Goal: Transaction & Acquisition: Purchase product/service

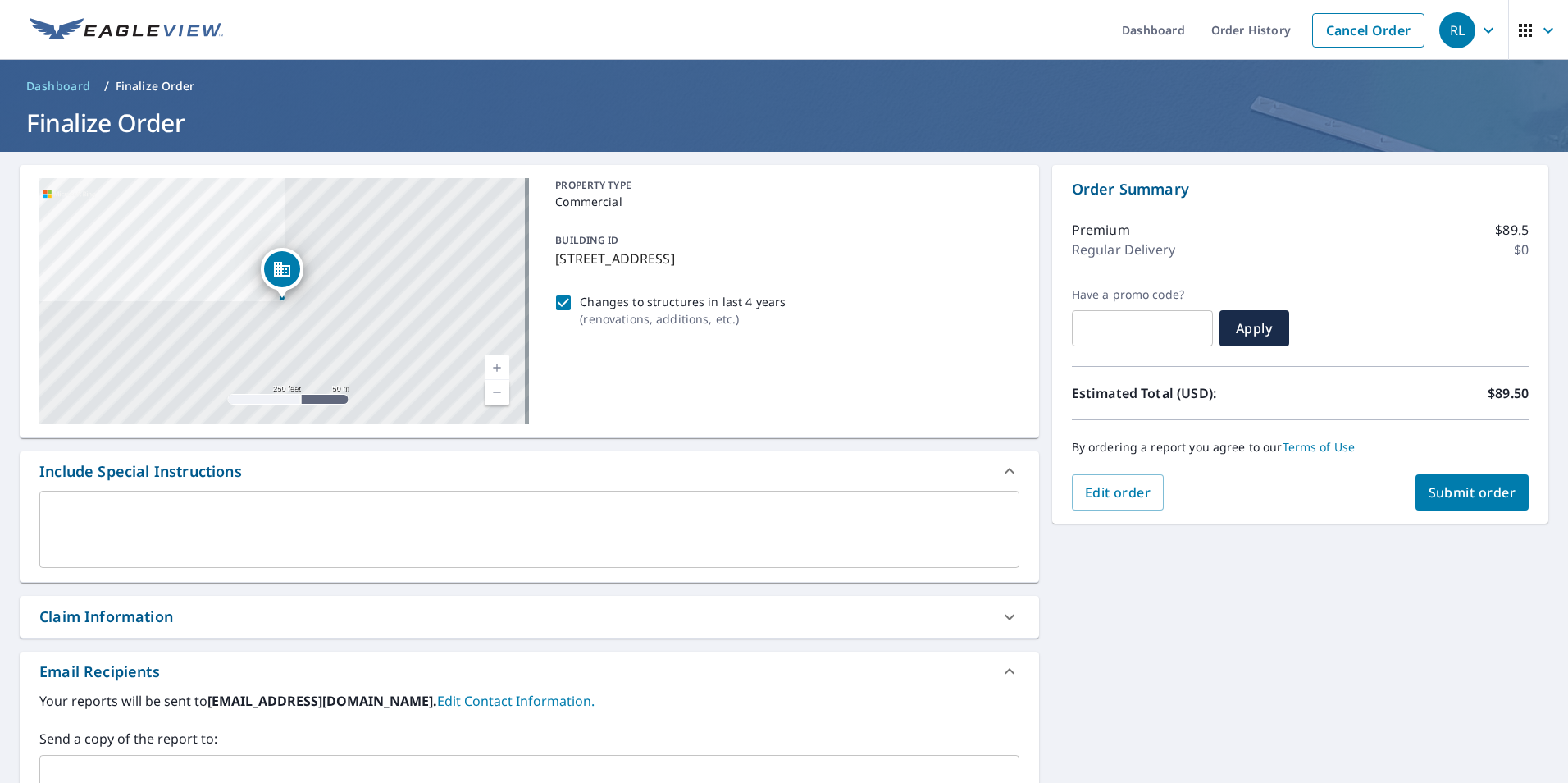
scroll to position [611, 0]
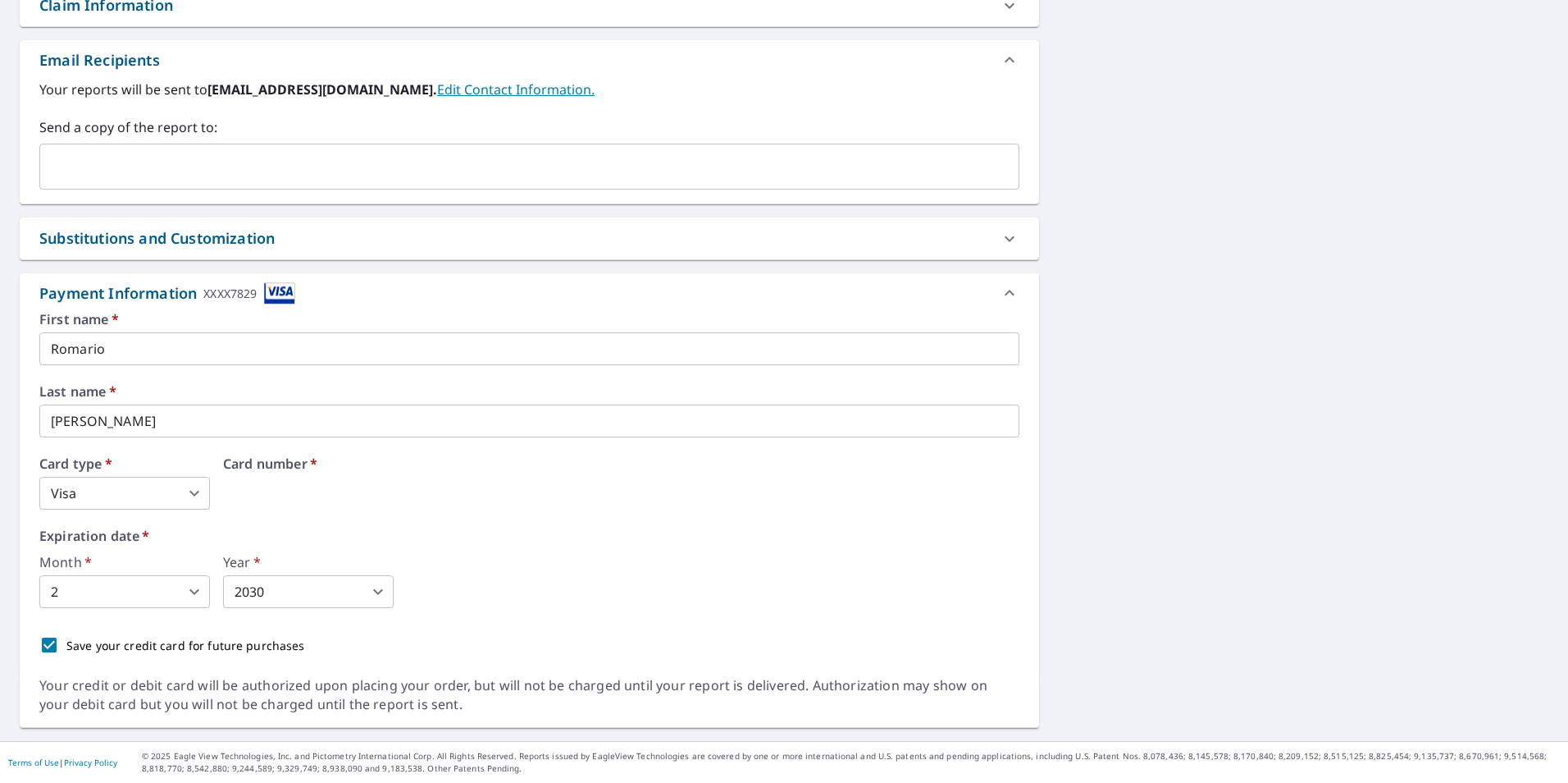
drag, startPoint x: 421, startPoint y: 495, endPoint x: 424, endPoint y: 485, distance: 10.4
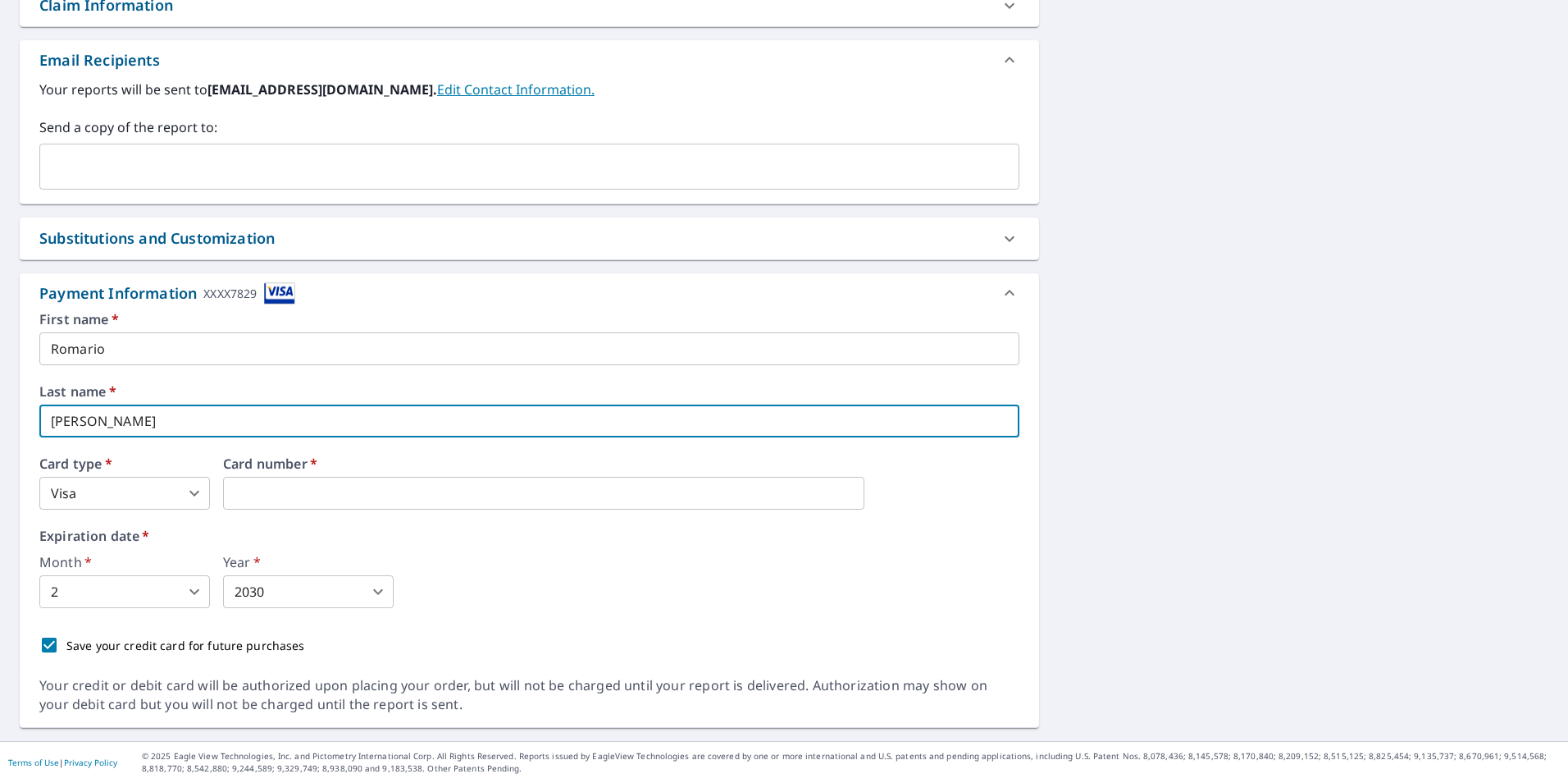
click at [495, 407] on input "[PERSON_NAME]" at bounding box center [529, 421] width 980 height 33
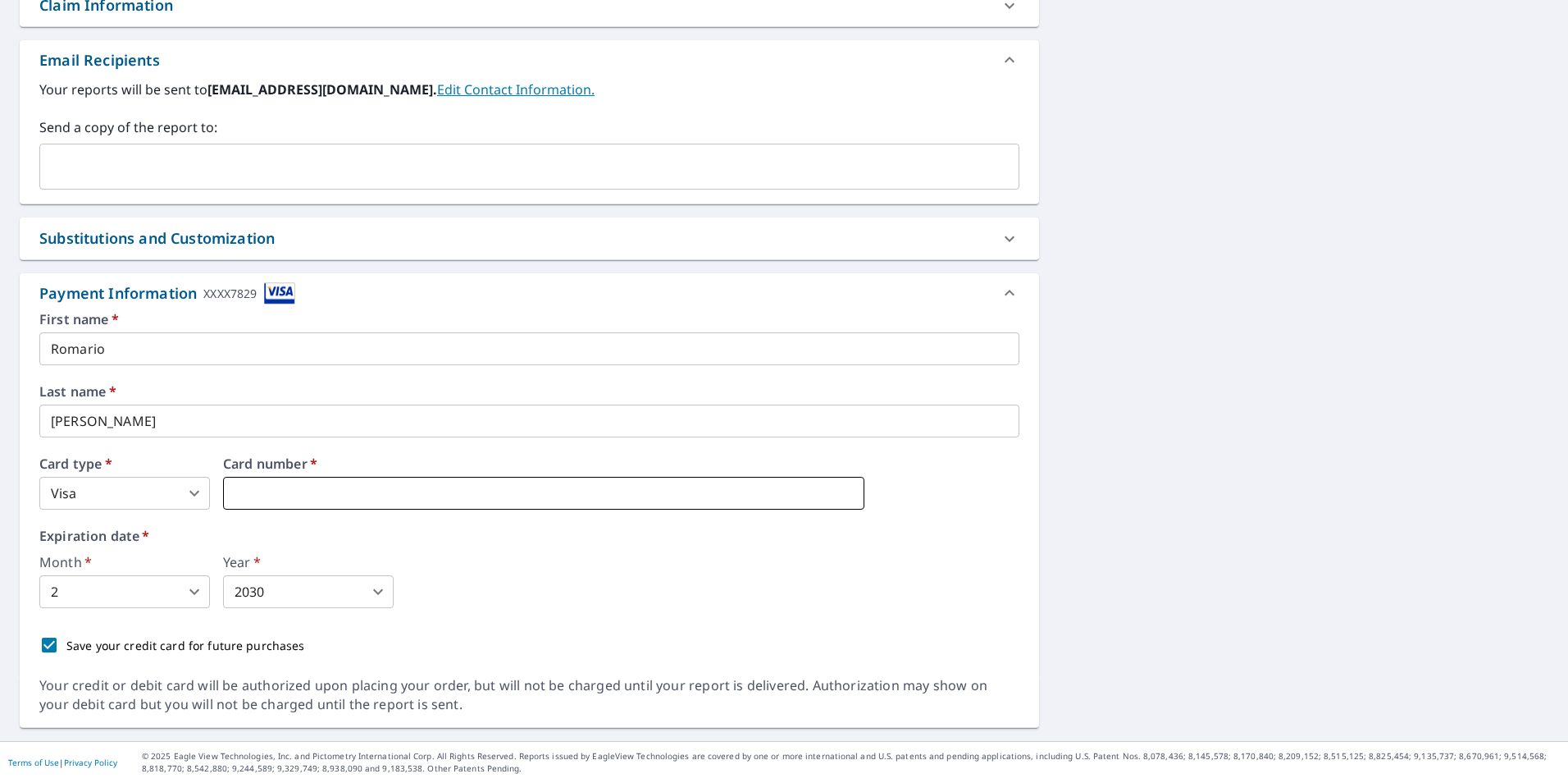
click at [467, 479] on div "Card number   *" at bounding box center [621, 483] width 796 height 52
click at [347, 531] on label "Expiration date   *" at bounding box center [529, 535] width 980 height 13
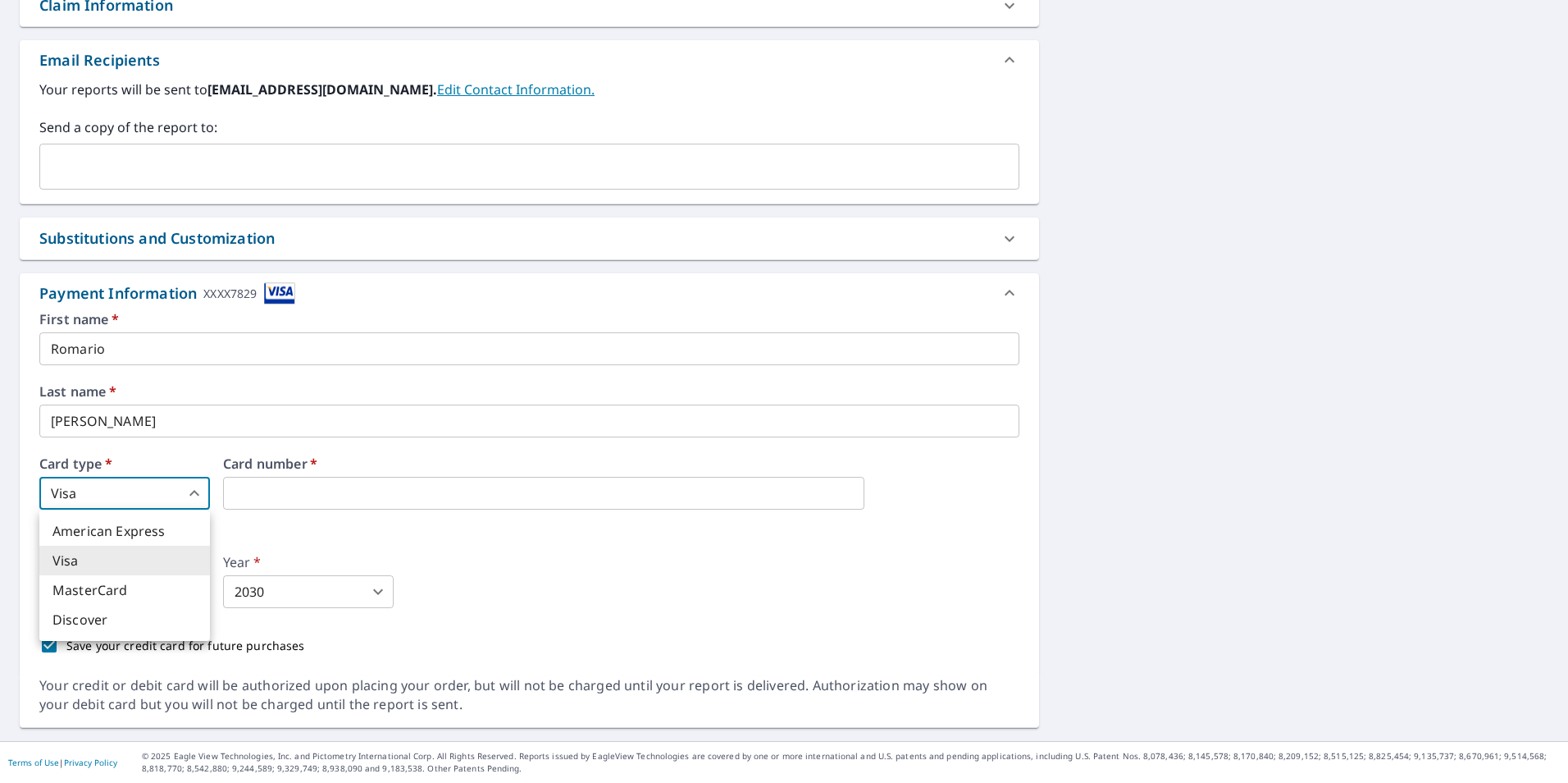
click at [203, 499] on body "RL RL Dashboard Order History Cancel Order RL Dashboard / Finalize Order Finali…" at bounding box center [784, 392] width 1568 height 783
click at [174, 551] on li "Visa" at bounding box center [124, 560] width 171 height 29
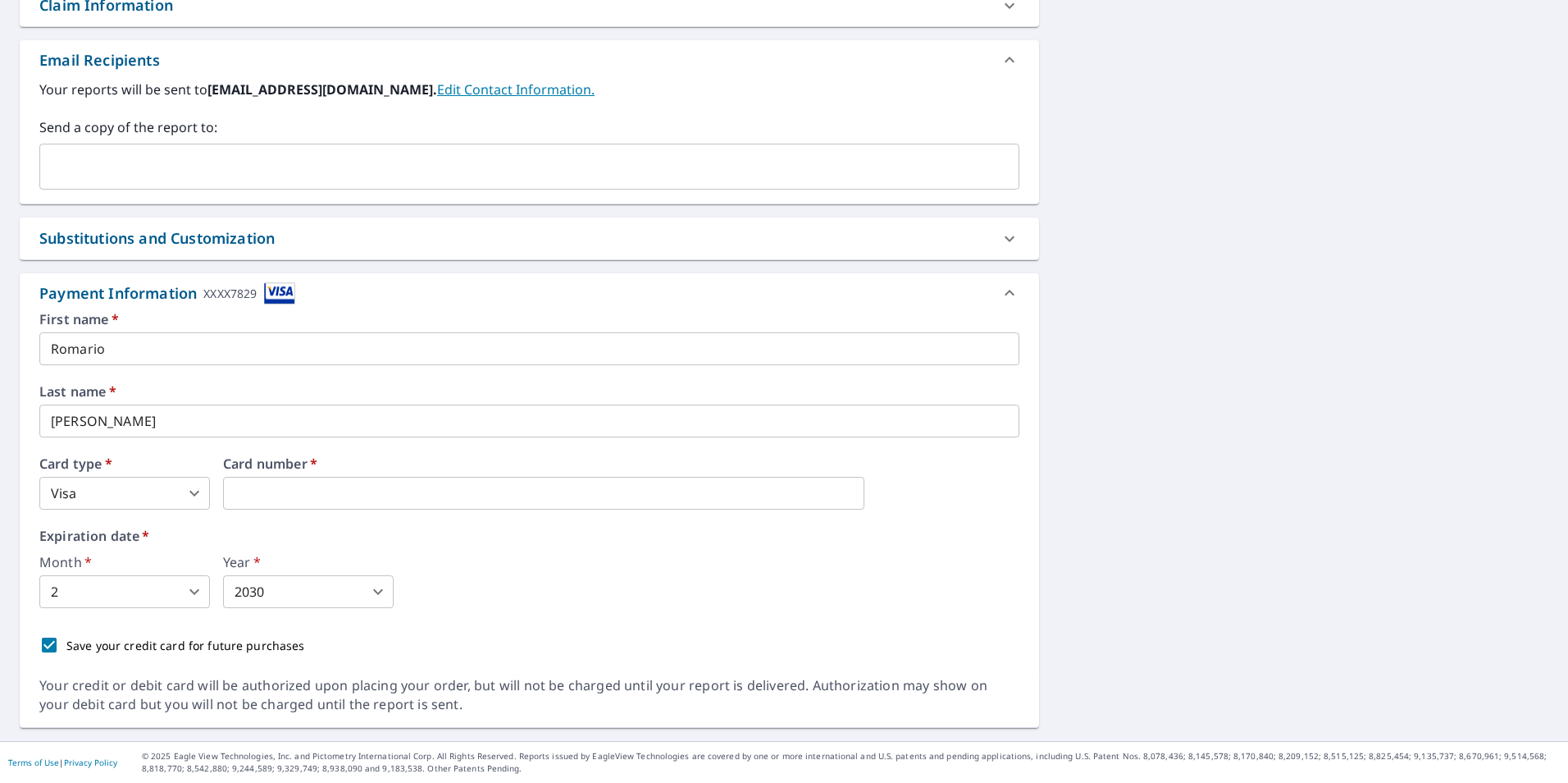
click at [466, 561] on div "Month   * 2 2 ​ Year   * 2030 2030 ​" at bounding box center [529, 581] width 980 height 52
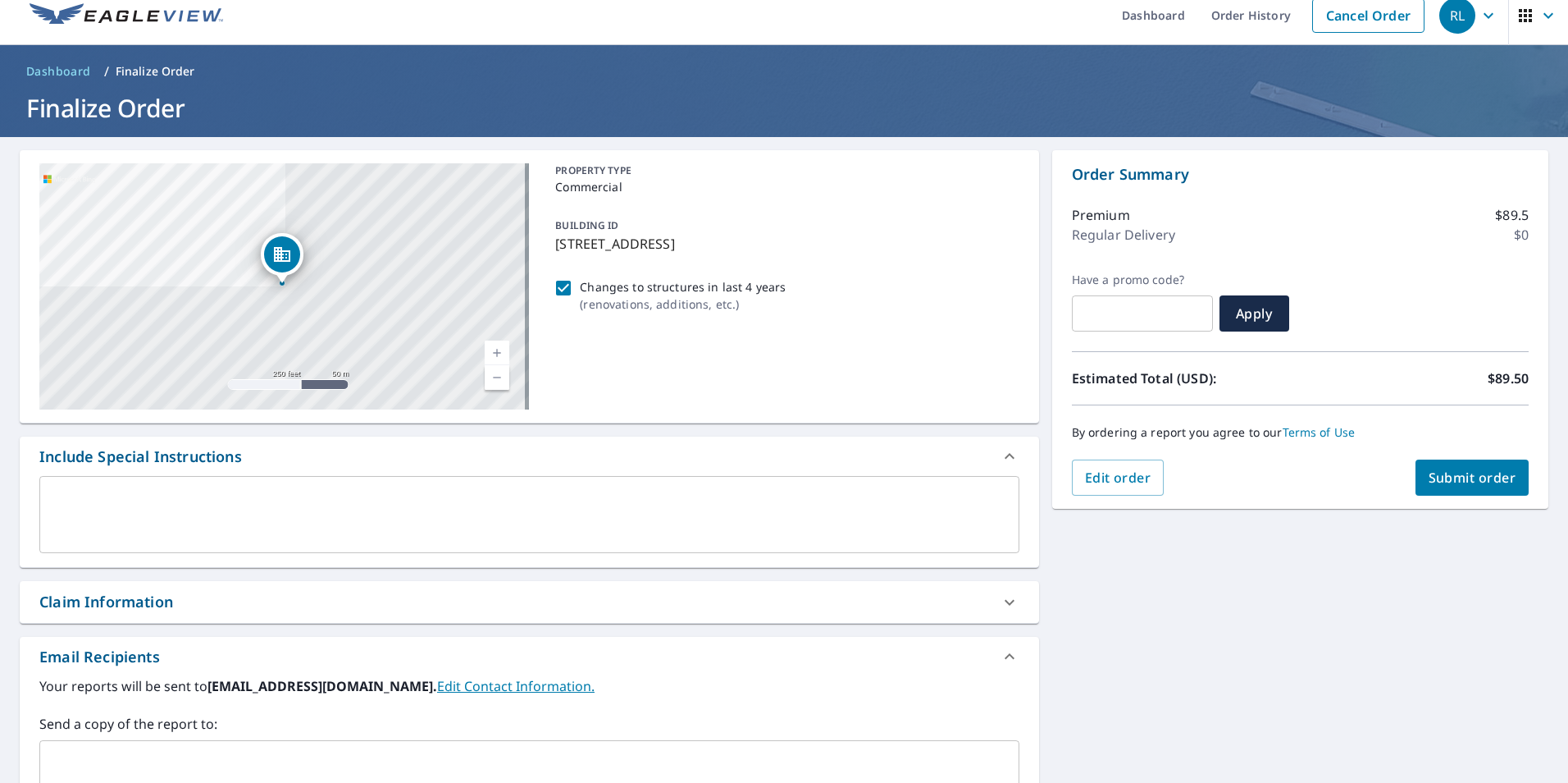
scroll to position [0, 0]
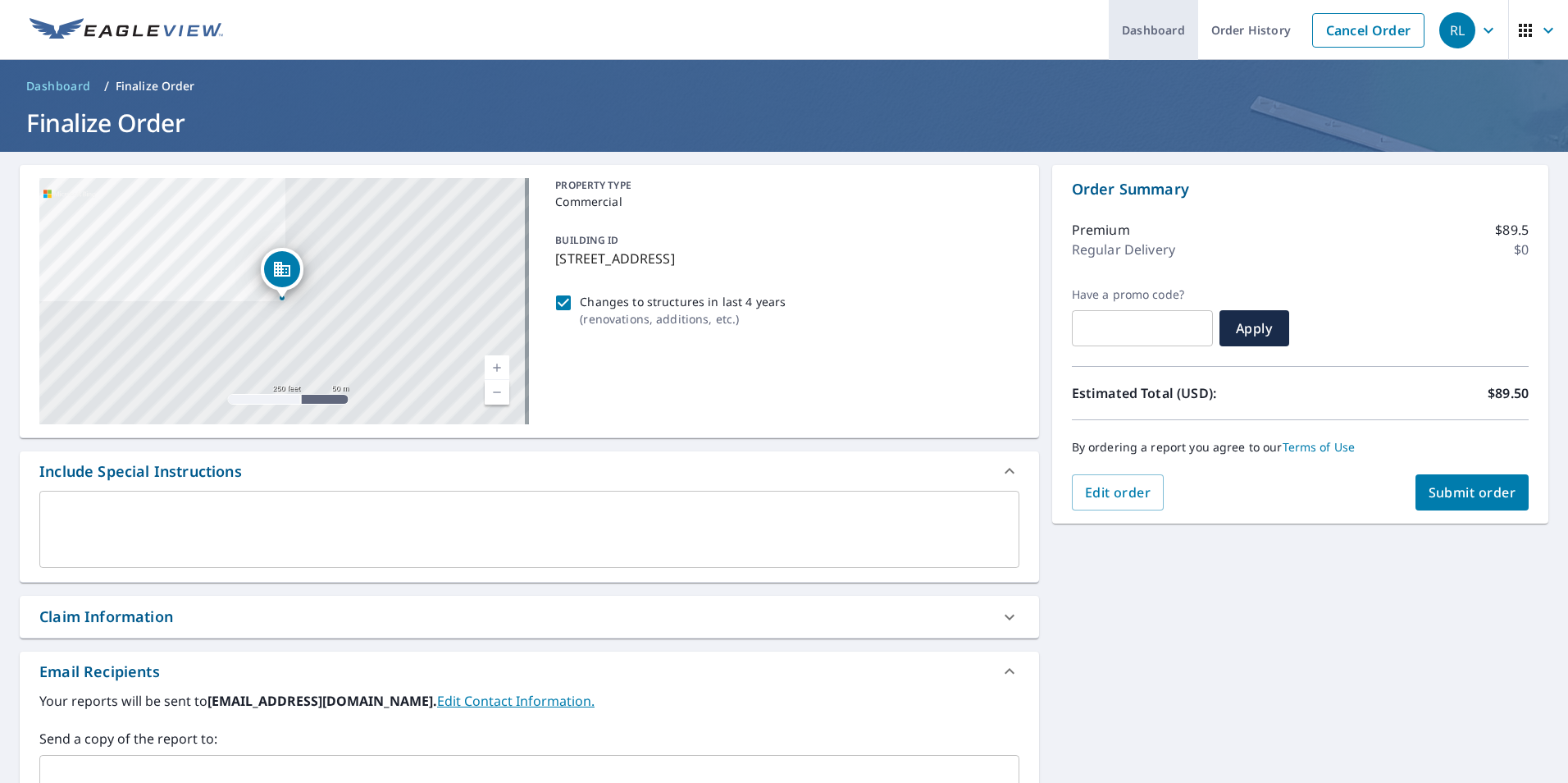
click at [1137, 24] on link "Dashboard" at bounding box center [1153, 30] width 89 height 60
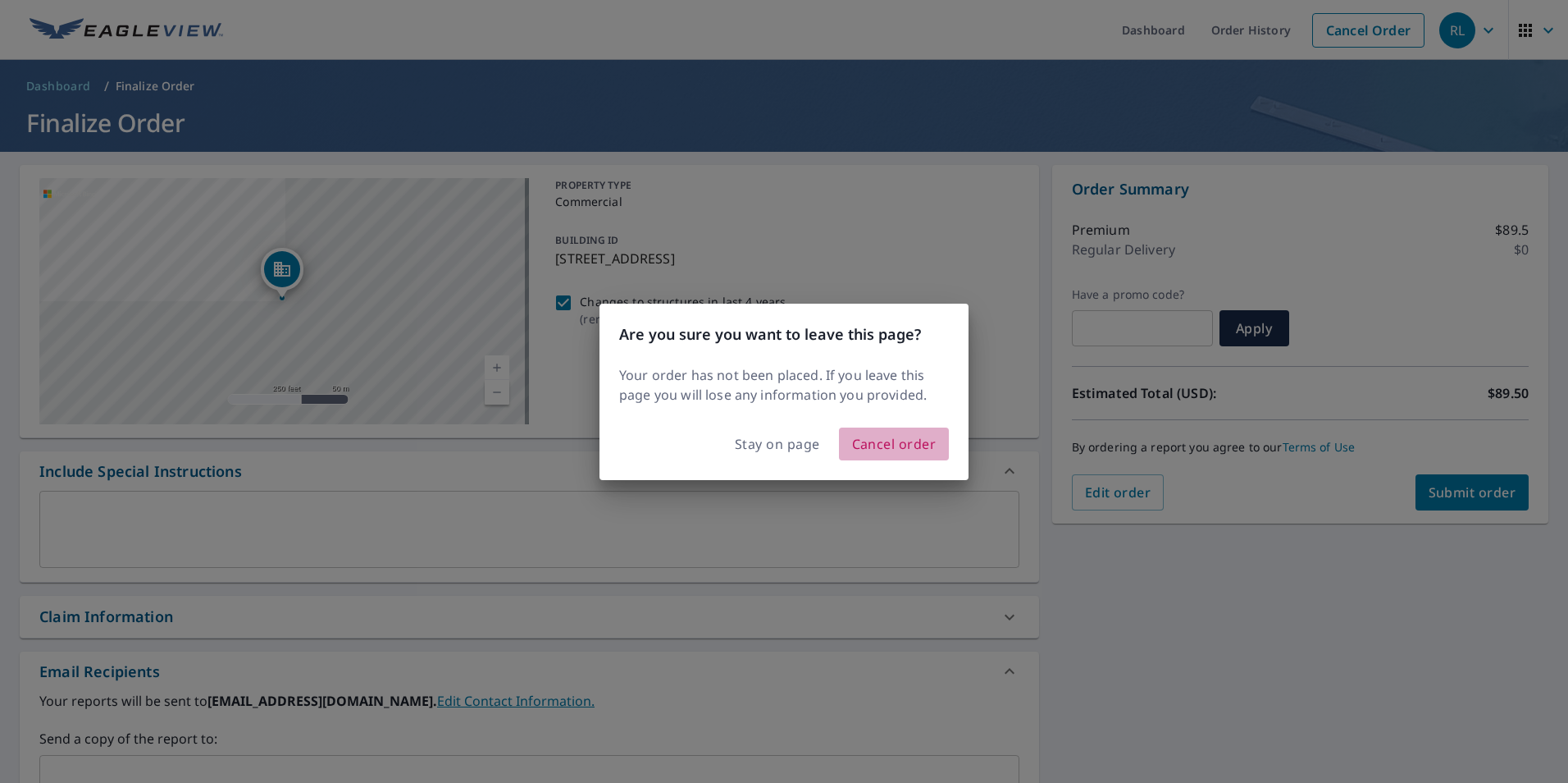
click at [891, 442] on span "Cancel order" at bounding box center [893, 444] width 84 height 23
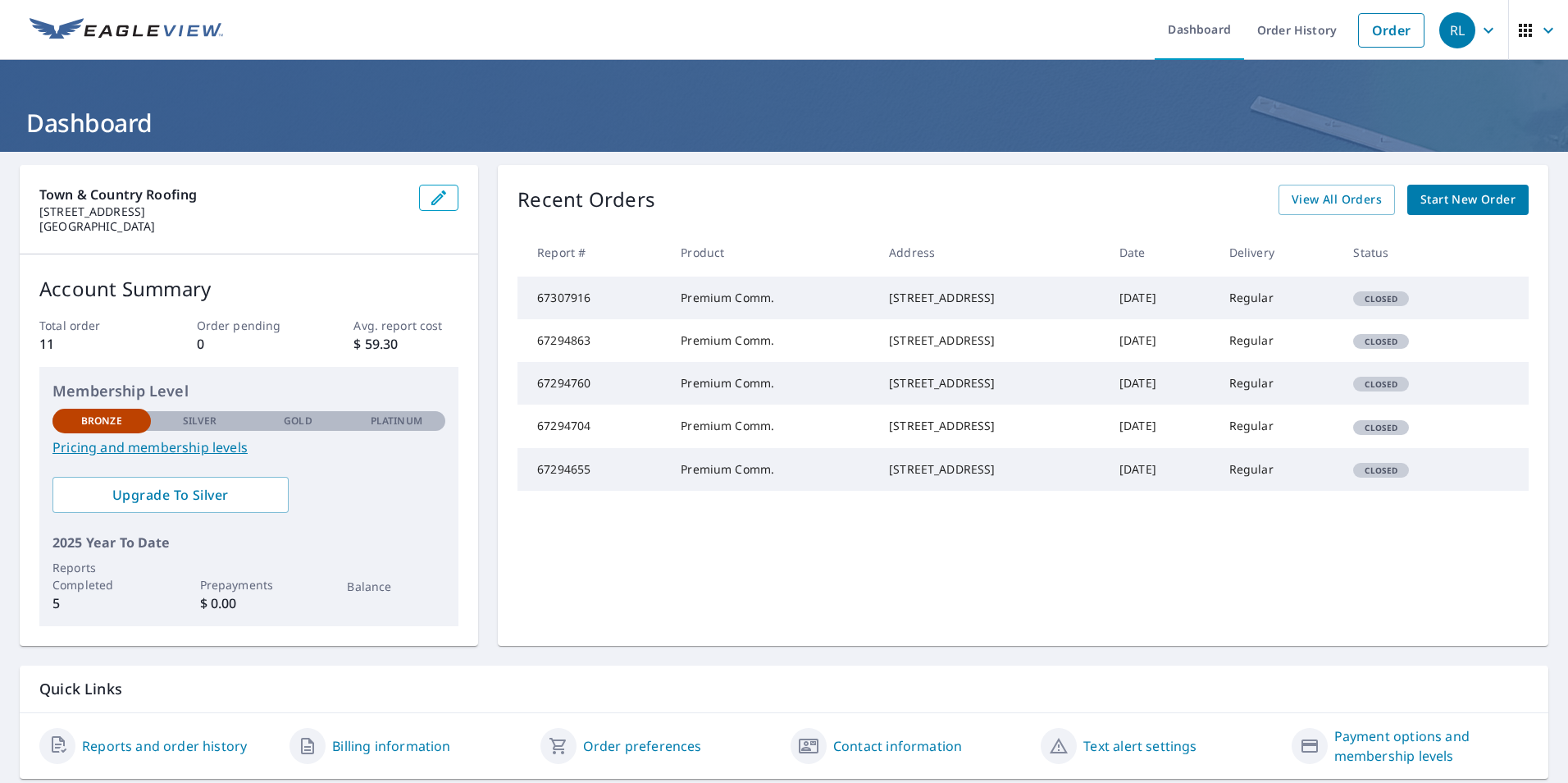
drag, startPoint x: 1004, startPoint y: 303, endPoint x: 745, endPoint y: 516, distance: 335.3
click at [745, 491] on td "Premium Comm." at bounding box center [771, 469] width 208 height 43
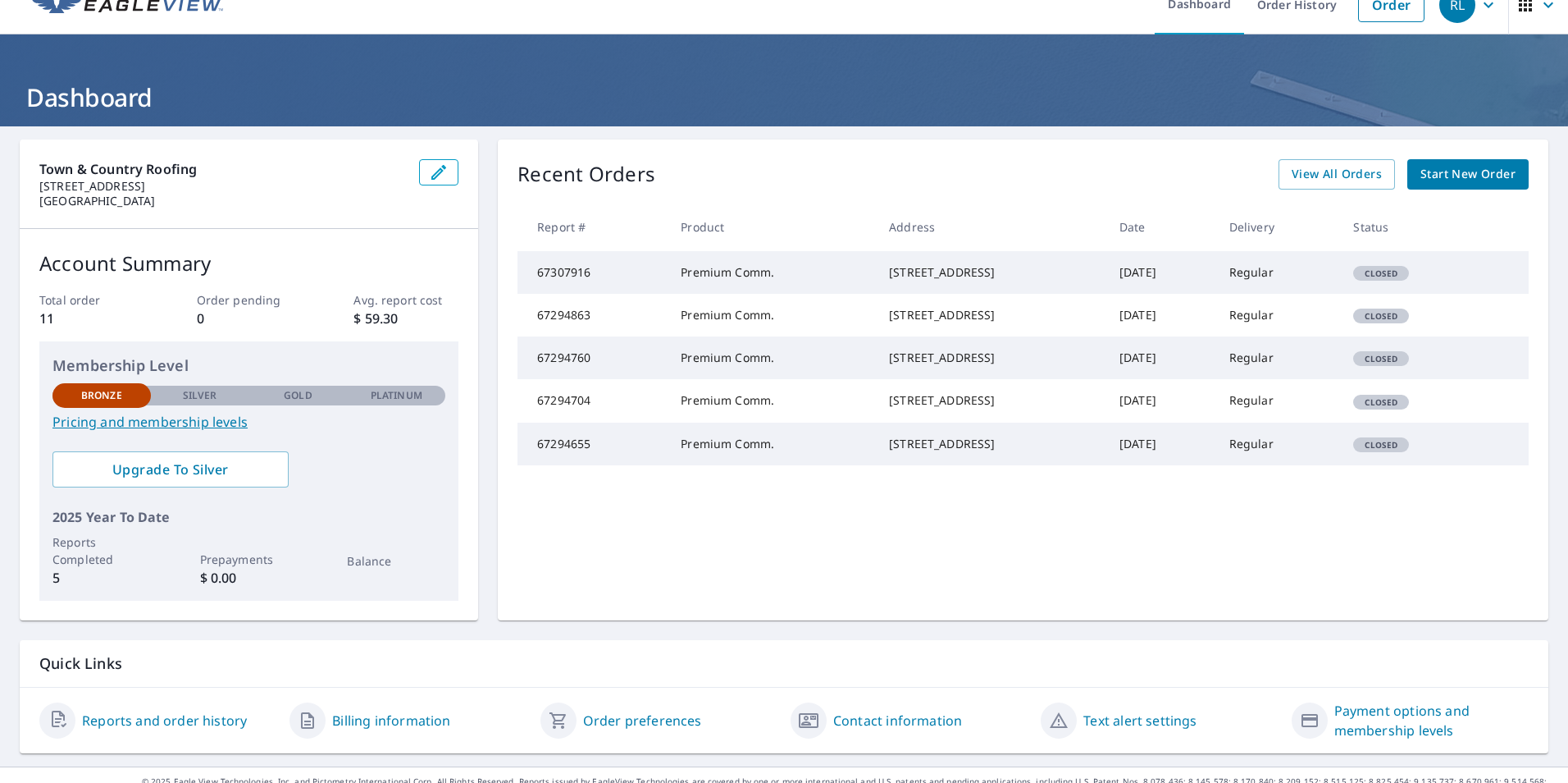
scroll to position [50, 0]
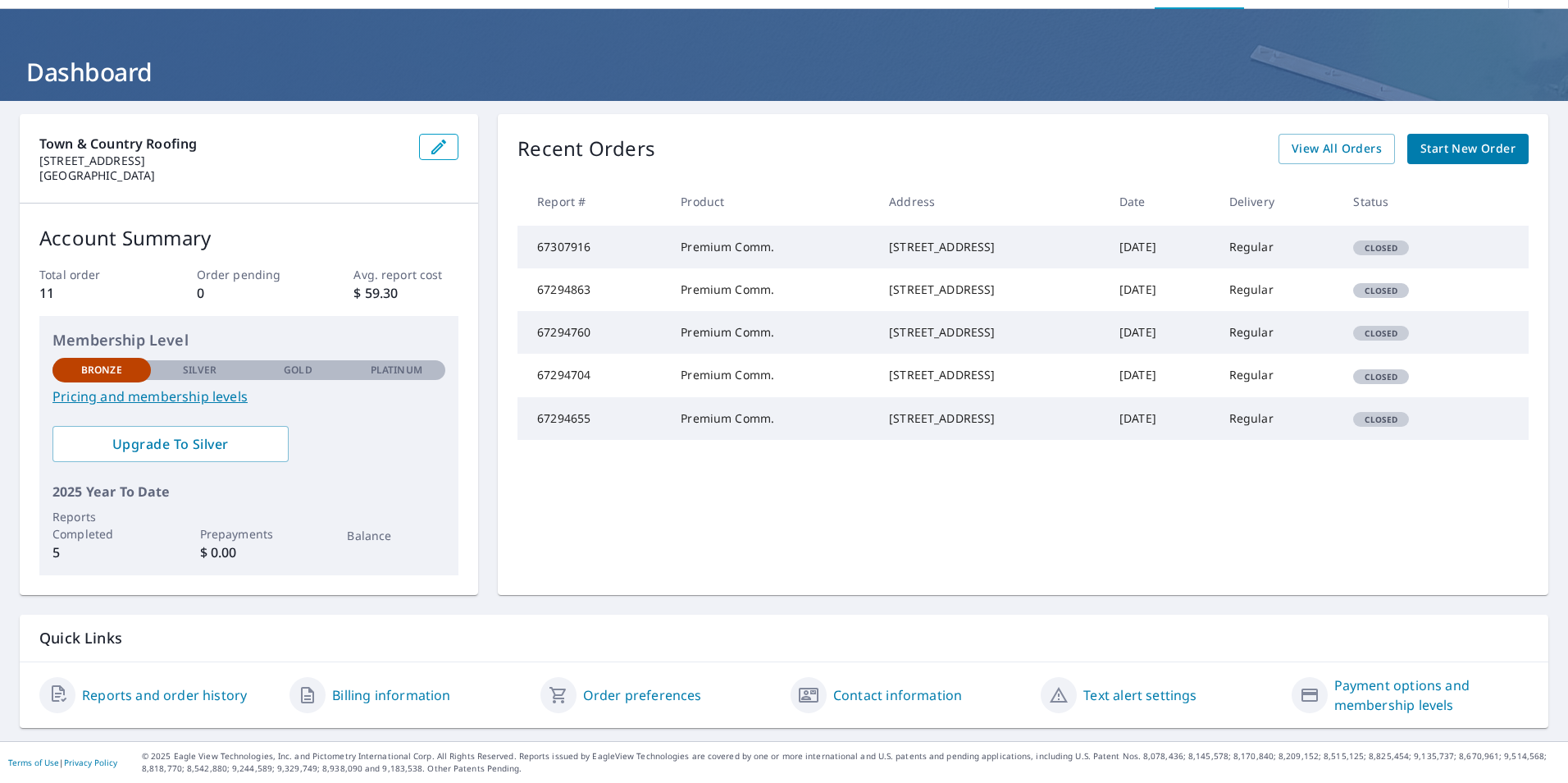
click at [409, 705] on div "Billing information" at bounding box center [408, 694] width 237 height 39
click at [409, 701] on link "Billing information" at bounding box center [390, 694] width 118 height 19
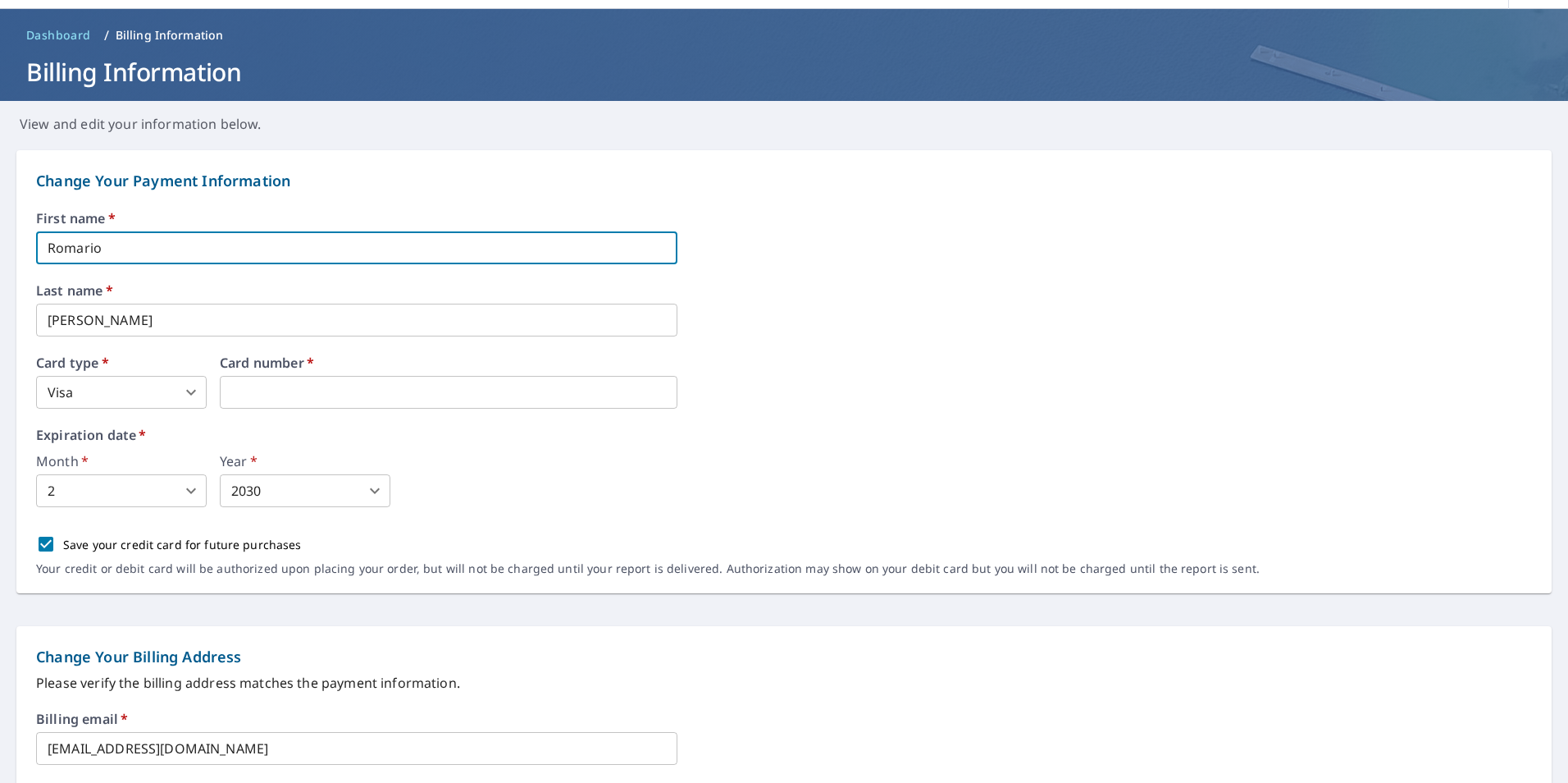
click at [228, 251] on input "Romario" at bounding box center [357, 247] width 641 height 33
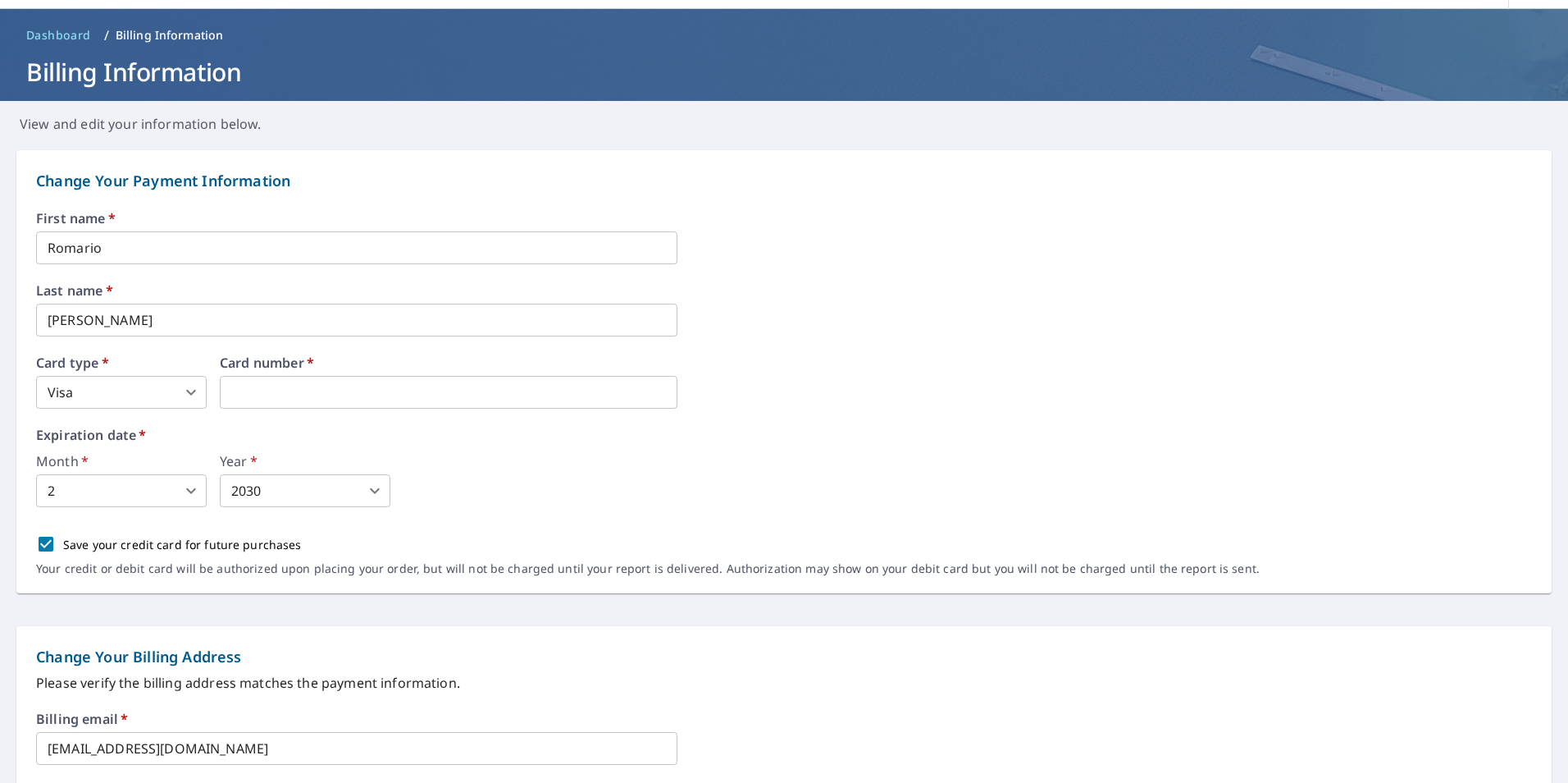
click at [166, 430] on label "Expiration date   *" at bounding box center [784, 435] width 1496 height 13
click at [189, 492] on body "RL RL Dashboard Order History Order RL Dashboard / Billing Information Billing …" at bounding box center [784, 392] width 1568 height 783
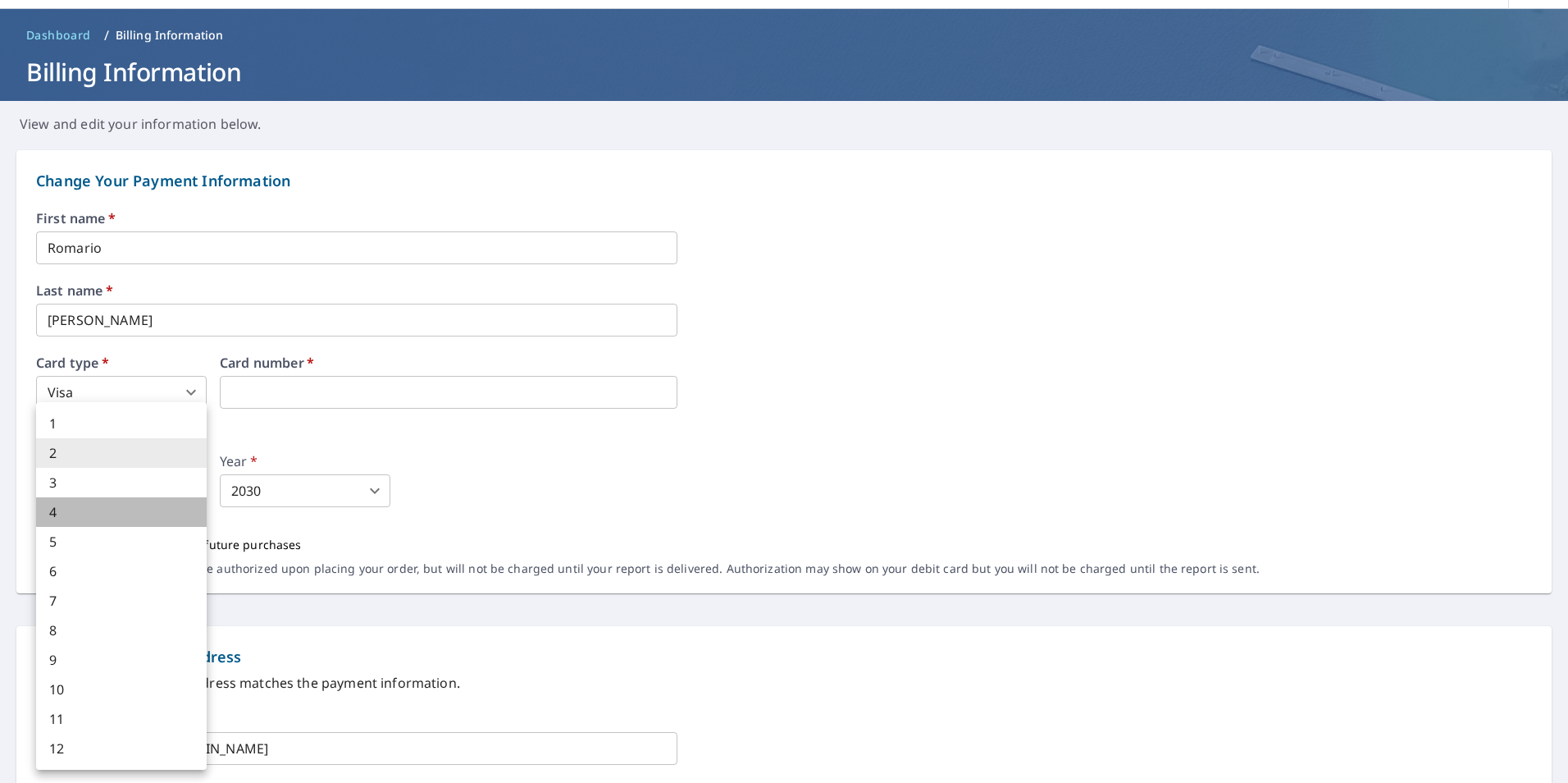
click at [175, 507] on li "4" at bounding box center [121, 511] width 171 height 29
type input "4"
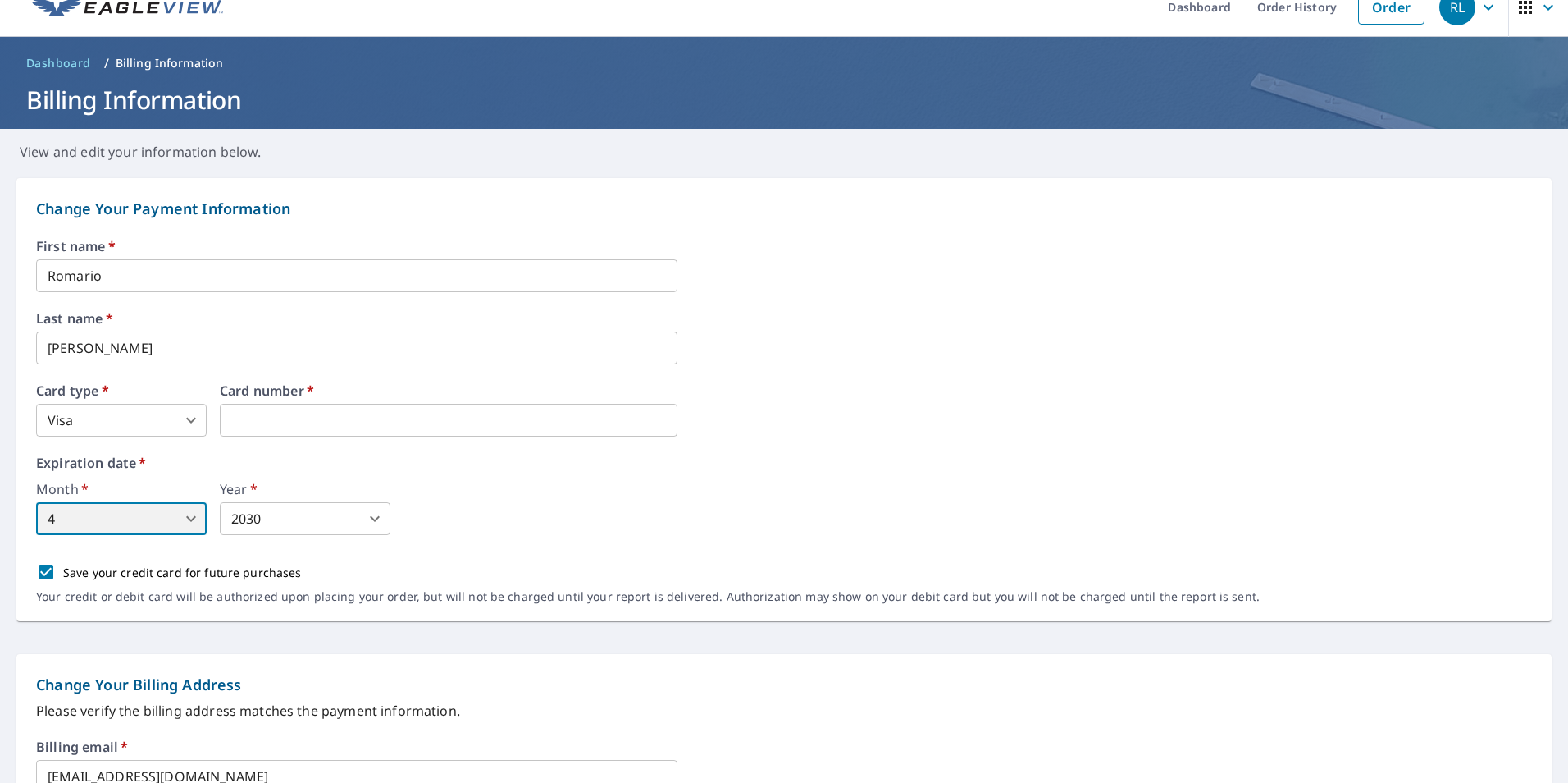
scroll to position [19, 0]
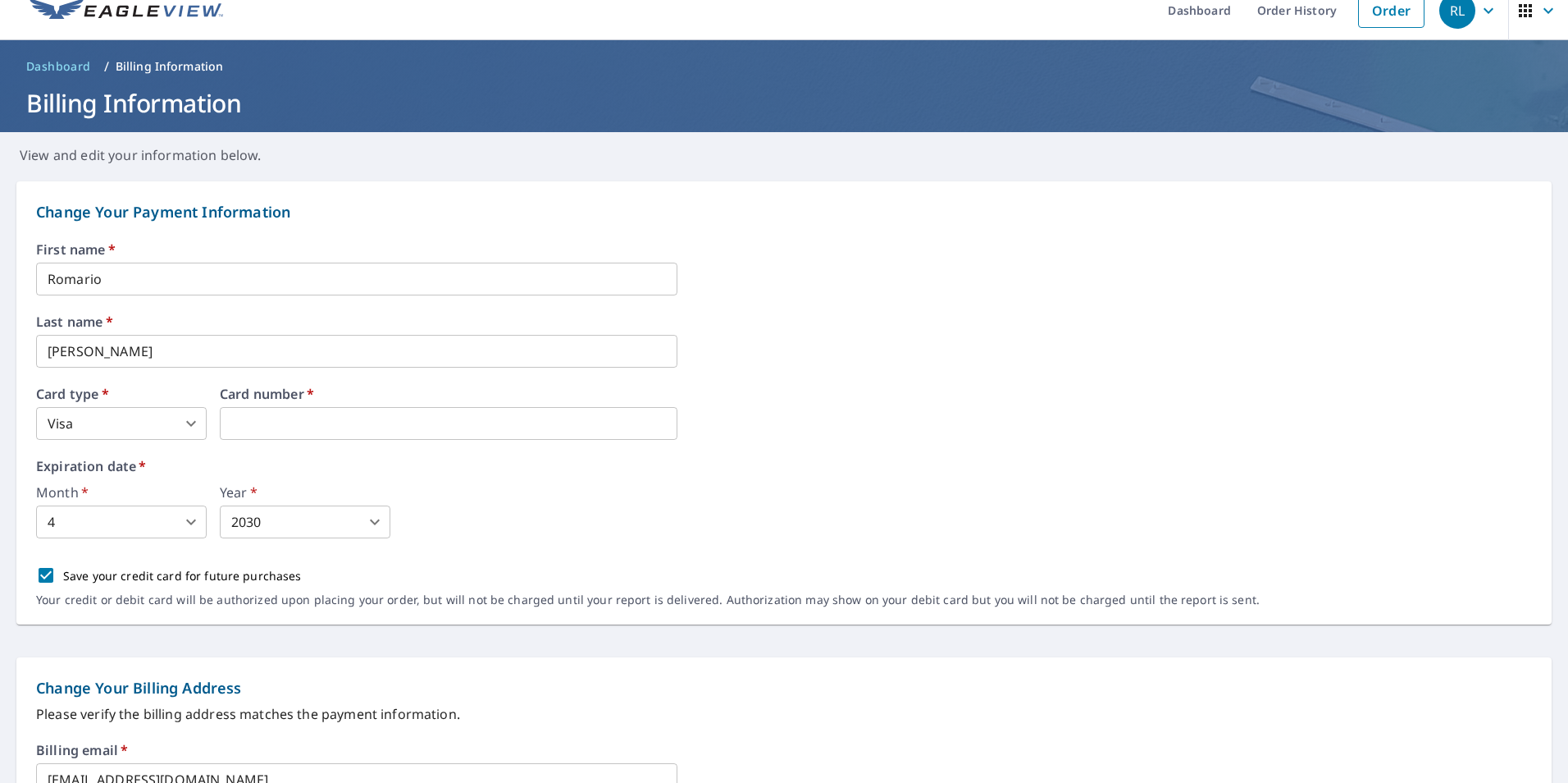
click at [299, 461] on label "Expiration date   *" at bounding box center [784, 466] width 1496 height 13
click at [174, 429] on body "RL RL Dashboard Order History Order RL Dashboard / Billing Information Billing …" at bounding box center [784, 392] width 1568 height 783
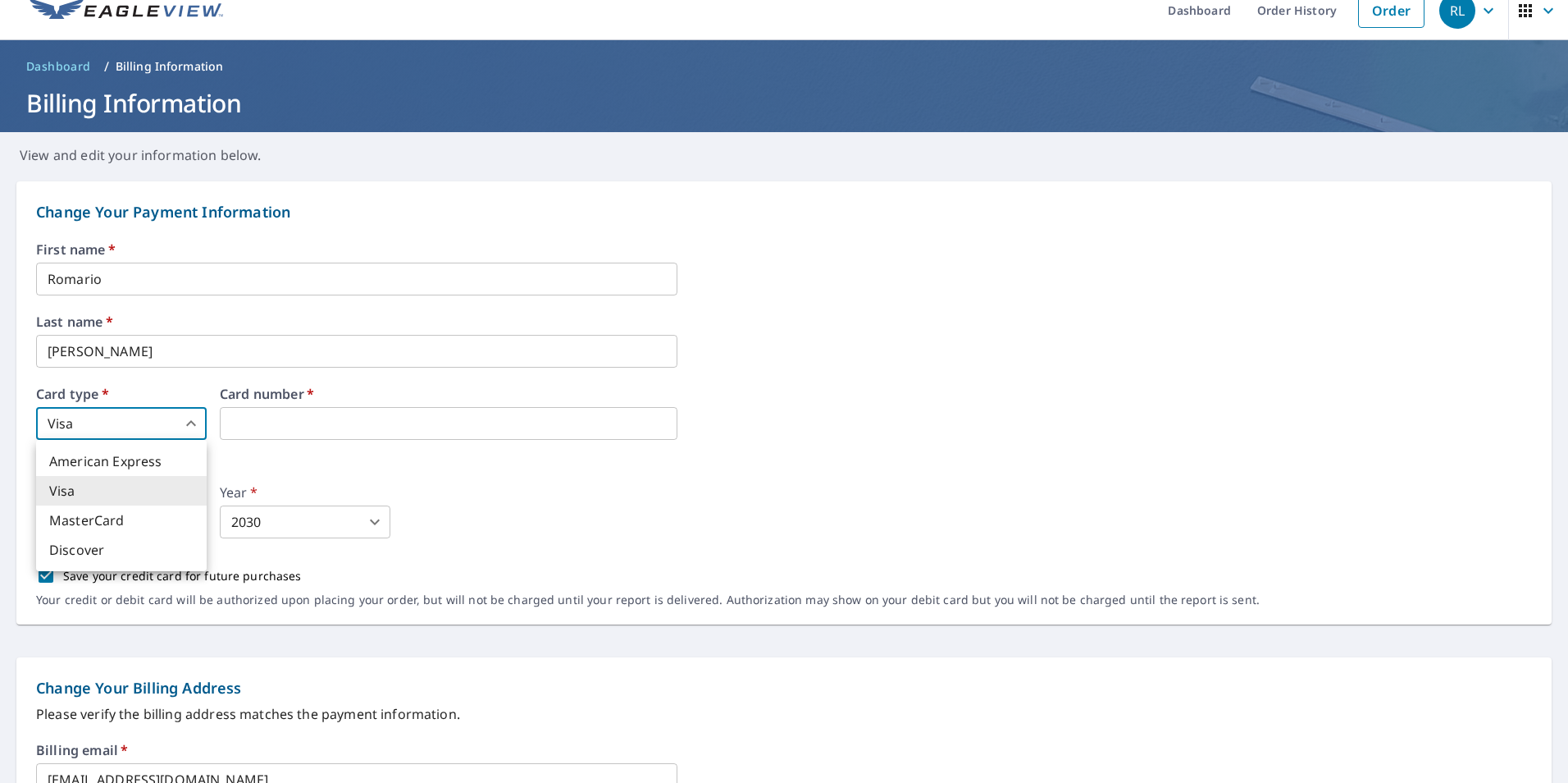
click at [266, 448] on div at bounding box center [784, 392] width 1568 height 783
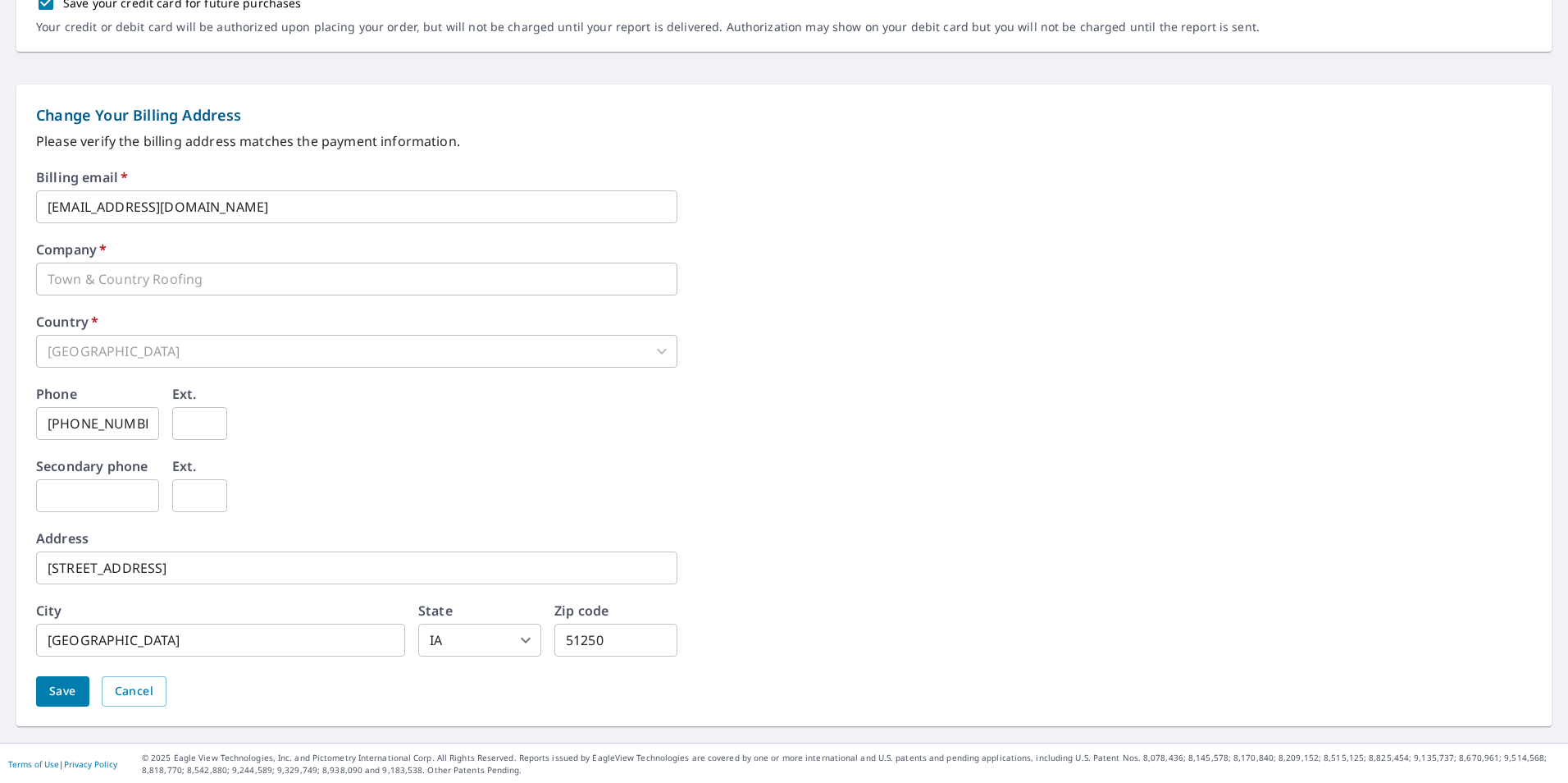
scroll to position [594, 0]
click at [53, 685] on span "Save" at bounding box center [63, 689] width 27 height 20
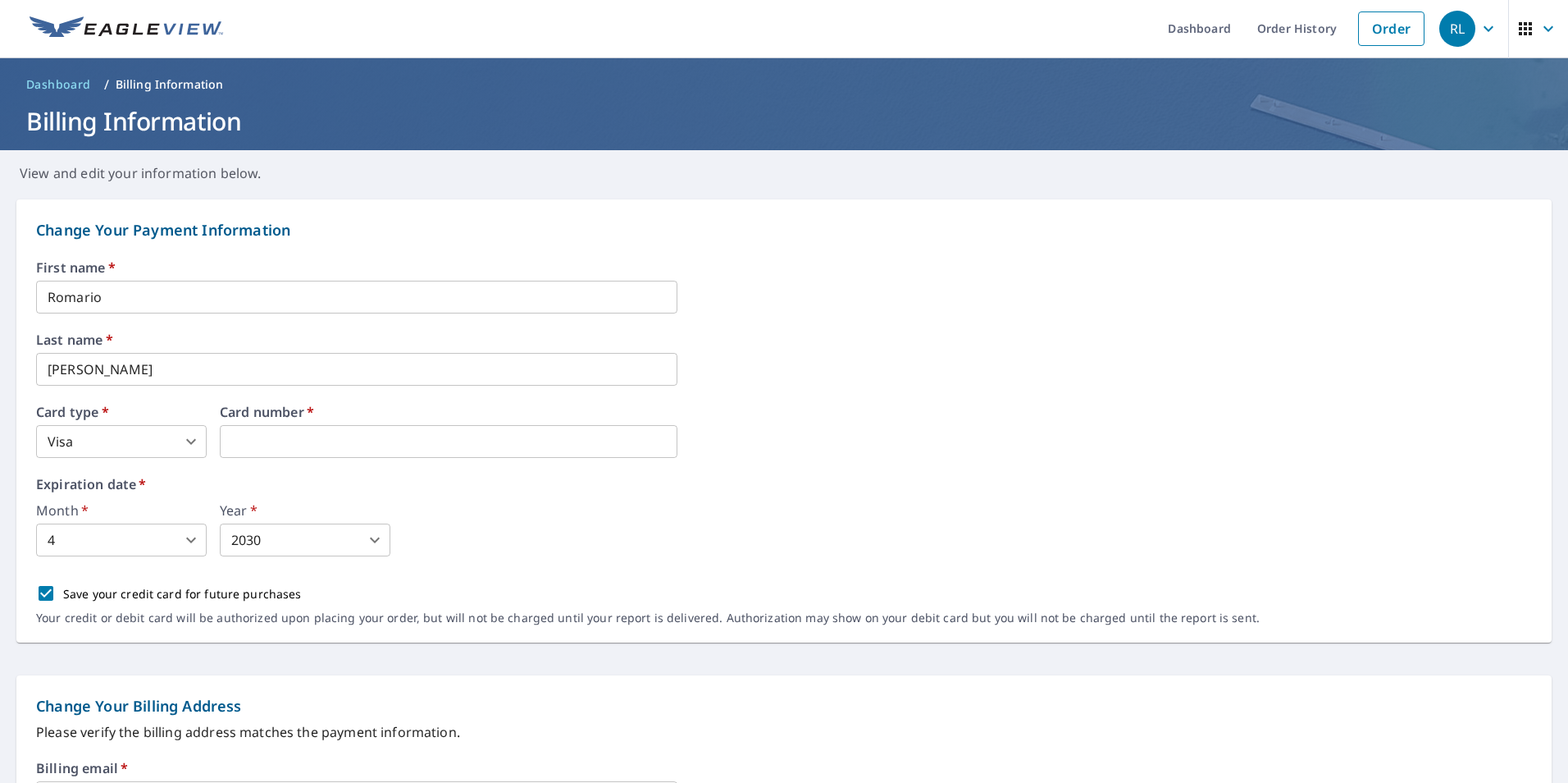
scroll to position [0, 0]
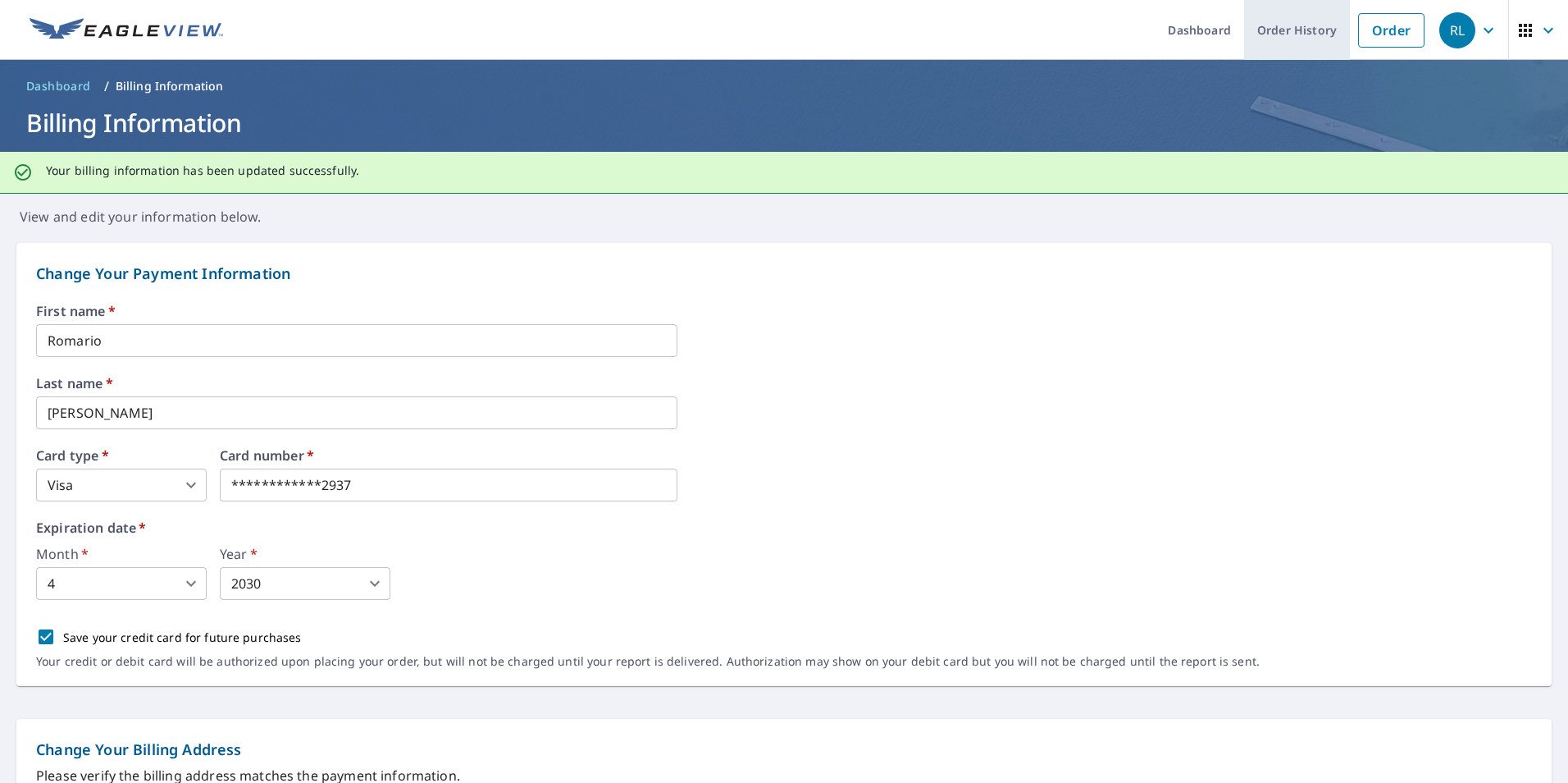
click at [1285, 39] on link "Order History" at bounding box center [1296, 30] width 105 height 60
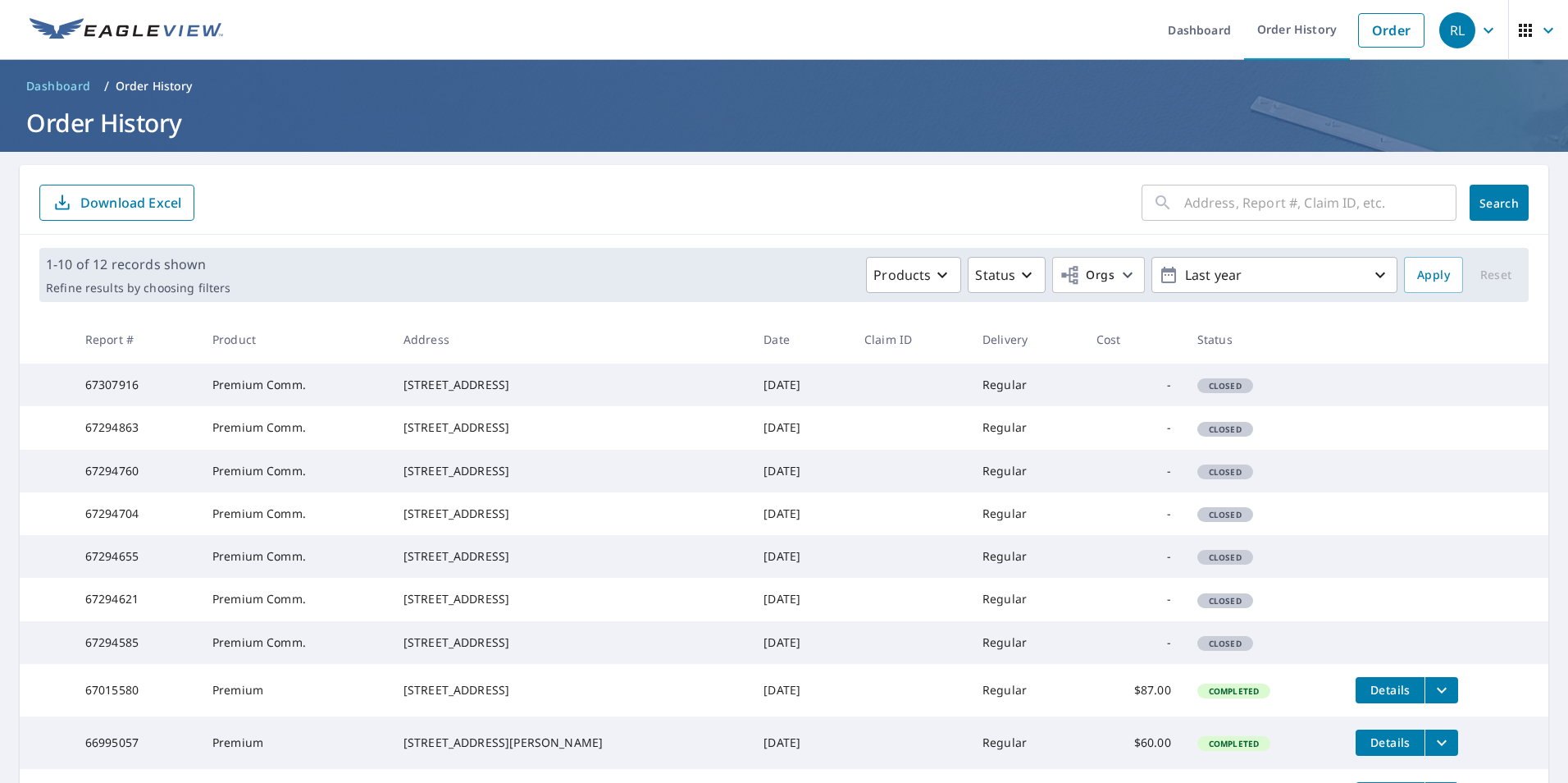
drag, startPoint x: 414, startPoint y: 377, endPoint x: 540, endPoint y: 406, distance: 129.3
click at [540, 406] on td "[STREET_ADDRESS]" at bounding box center [570, 384] width 360 height 43
copy div "[STREET_ADDRESS]"
click at [1174, 40] on link "Dashboard" at bounding box center [1199, 30] width 89 height 60
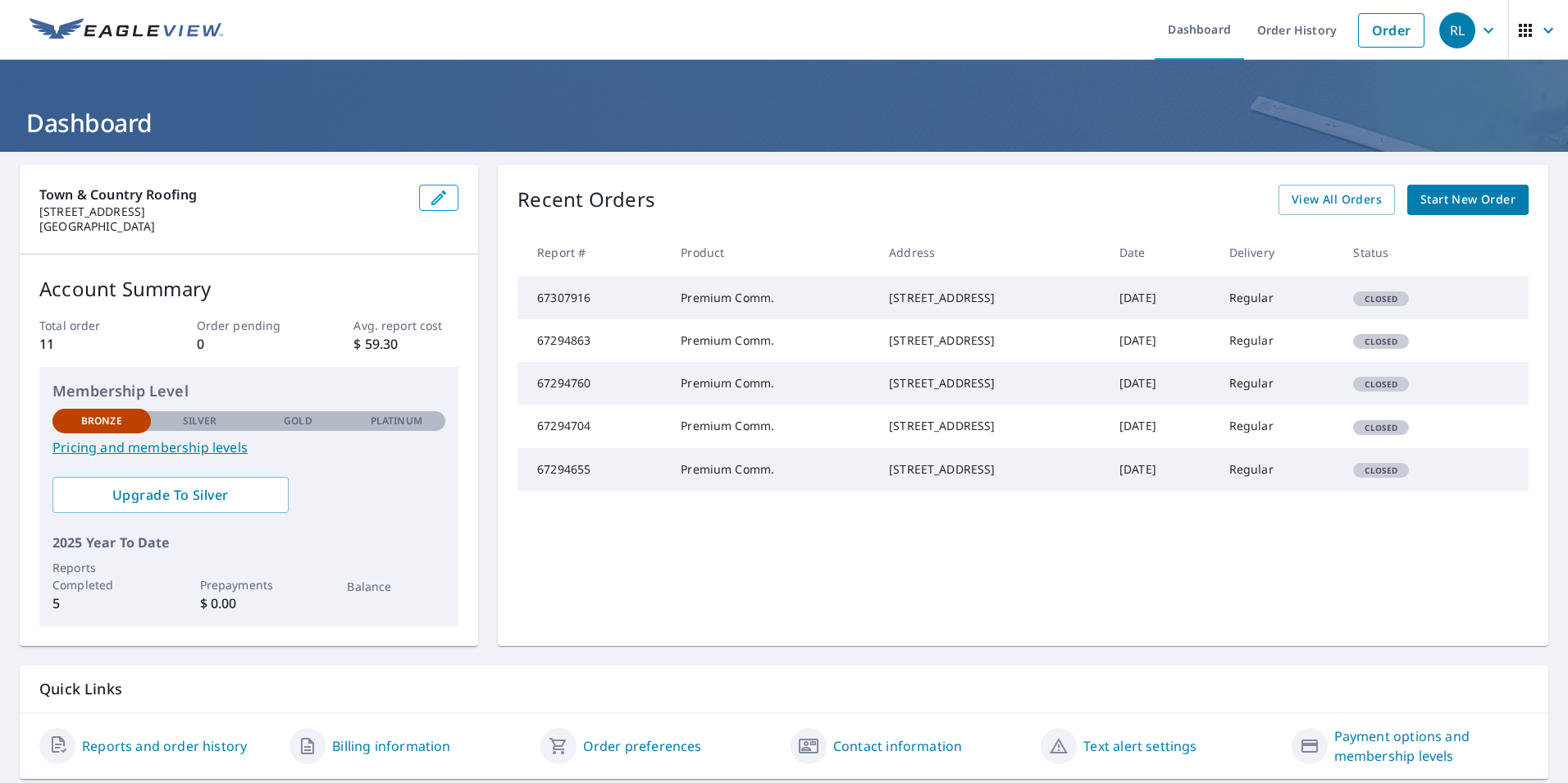
click at [1463, 201] on span "Start New Order" at bounding box center [1467, 199] width 95 height 20
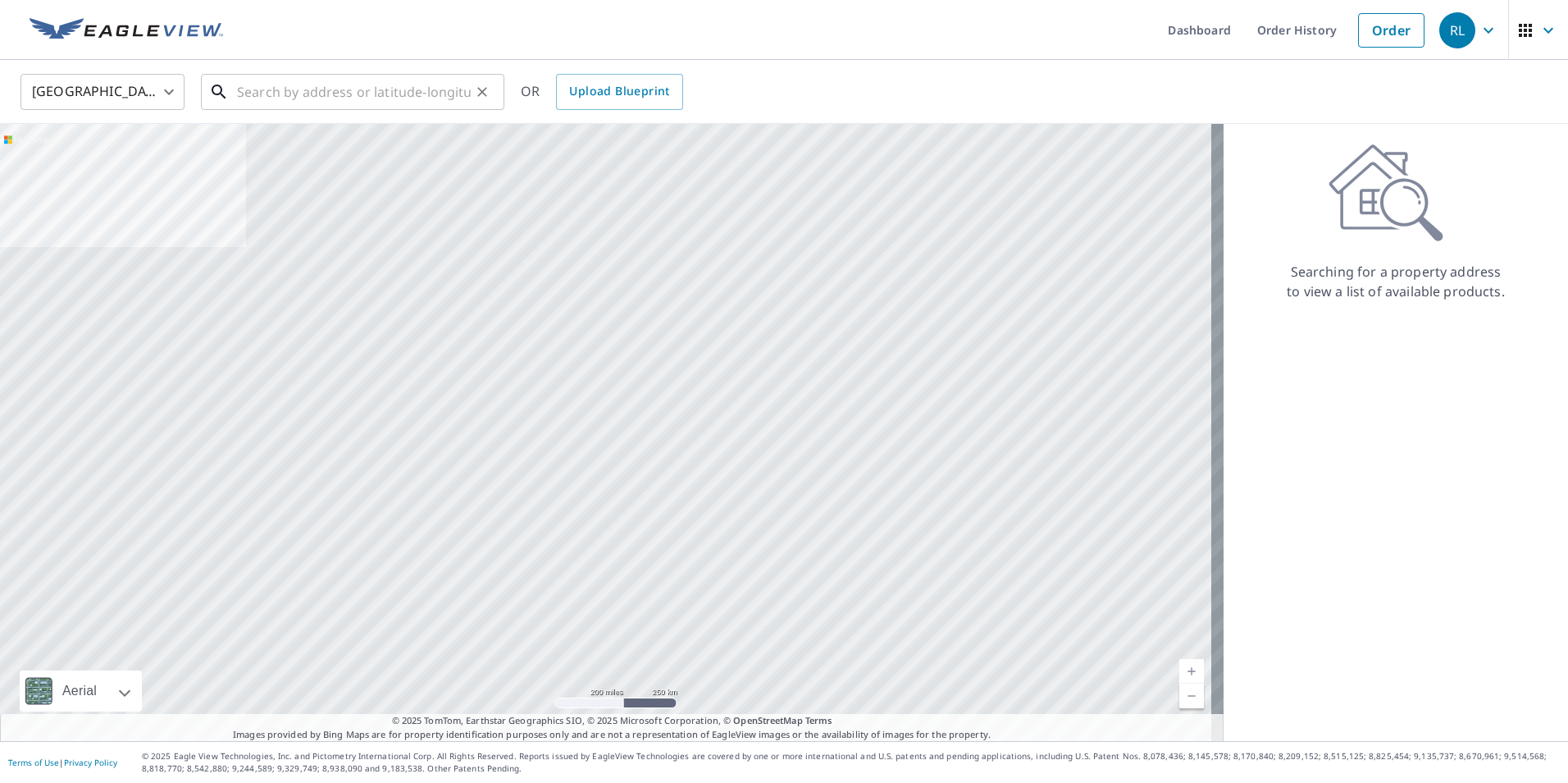
click at [347, 96] on input "text" at bounding box center [354, 92] width 234 height 46
paste input "[STREET_ADDRESS]"
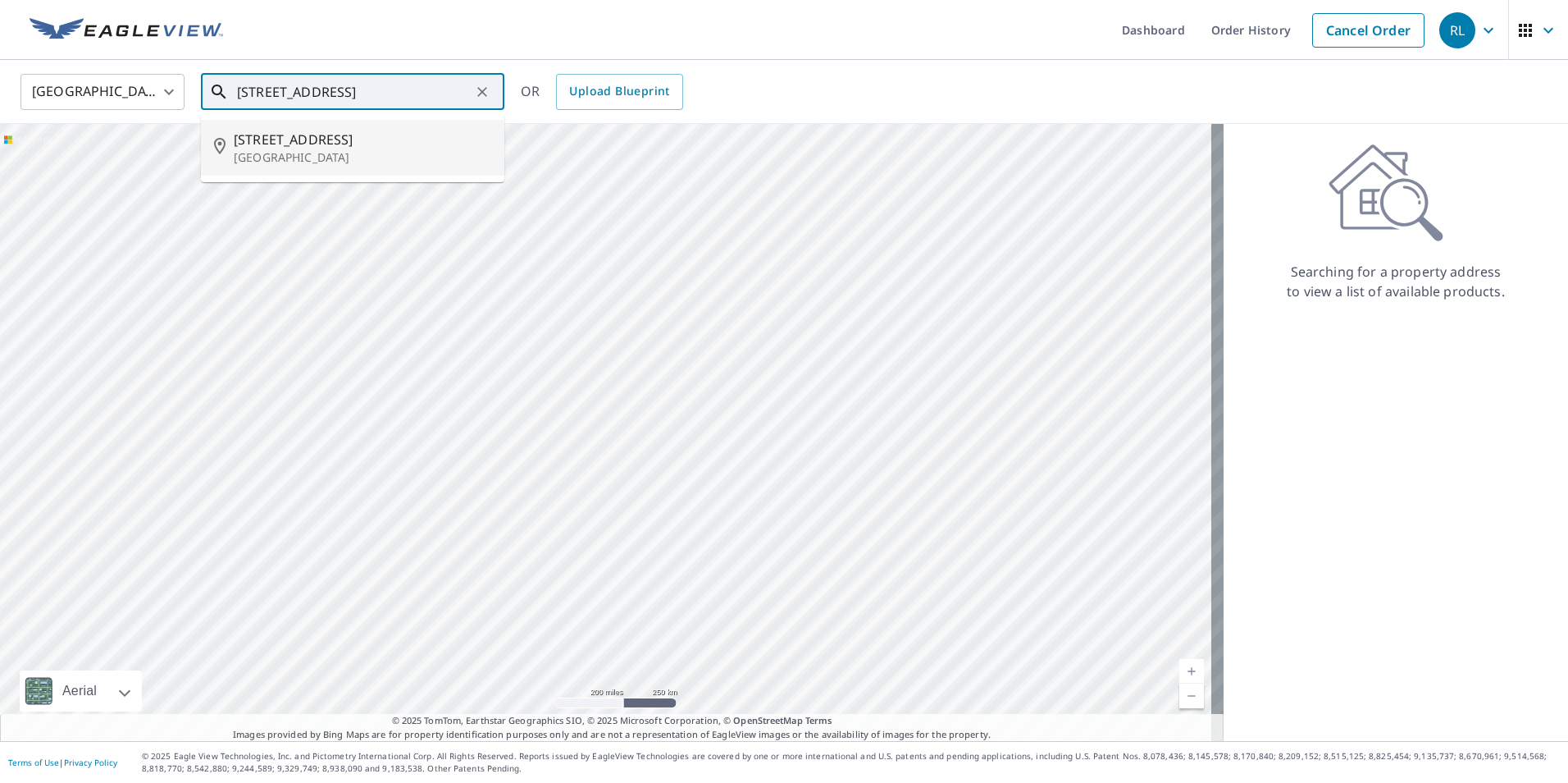
click at [367, 161] on p "[GEOGRAPHIC_DATA]" at bounding box center [362, 158] width 258 height 17
type input "[STREET_ADDRESS]"
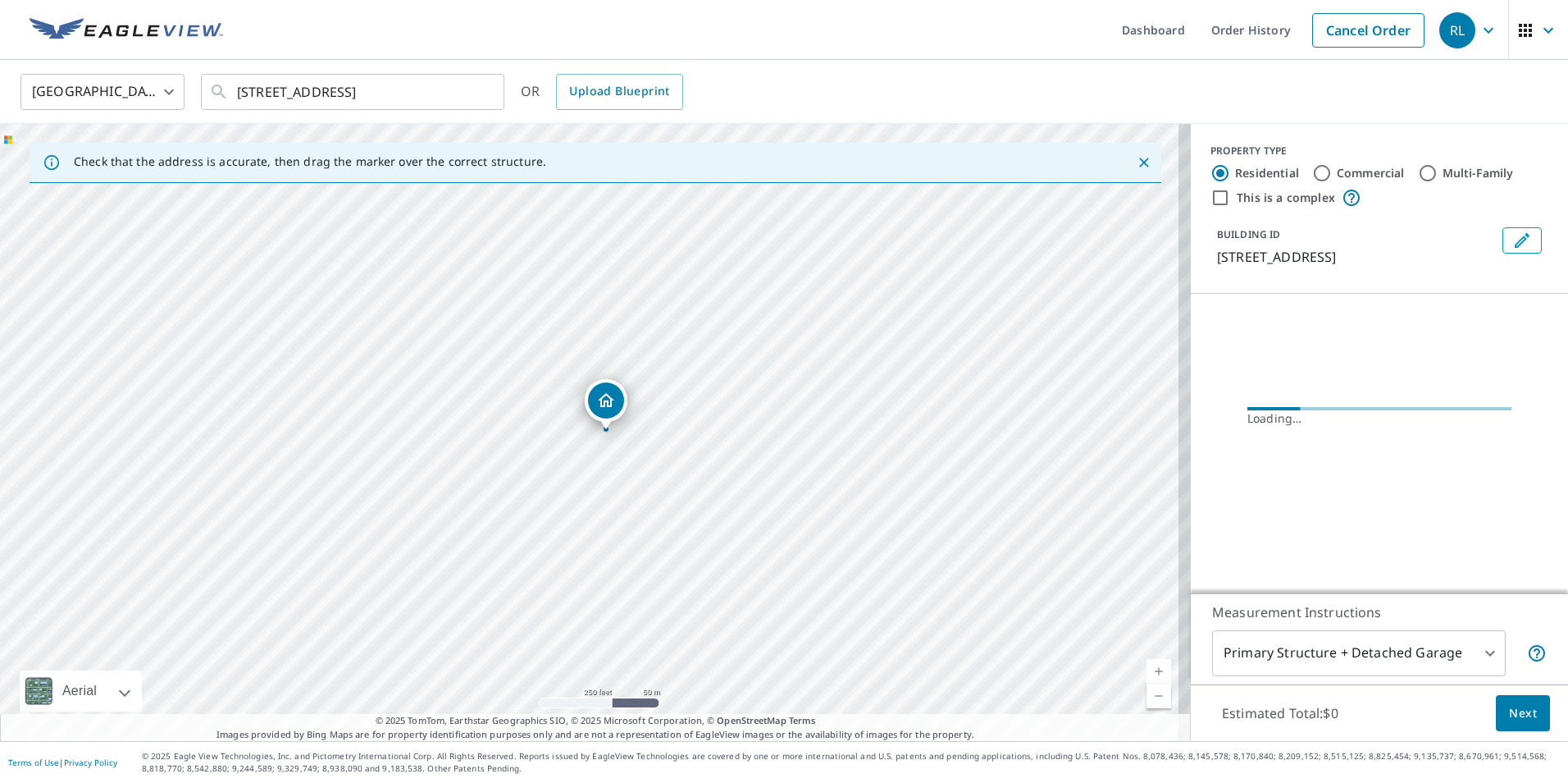
click at [1317, 174] on input "Commercial" at bounding box center [1322, 173] width 19 height 19
radio input "true"
type input "4"
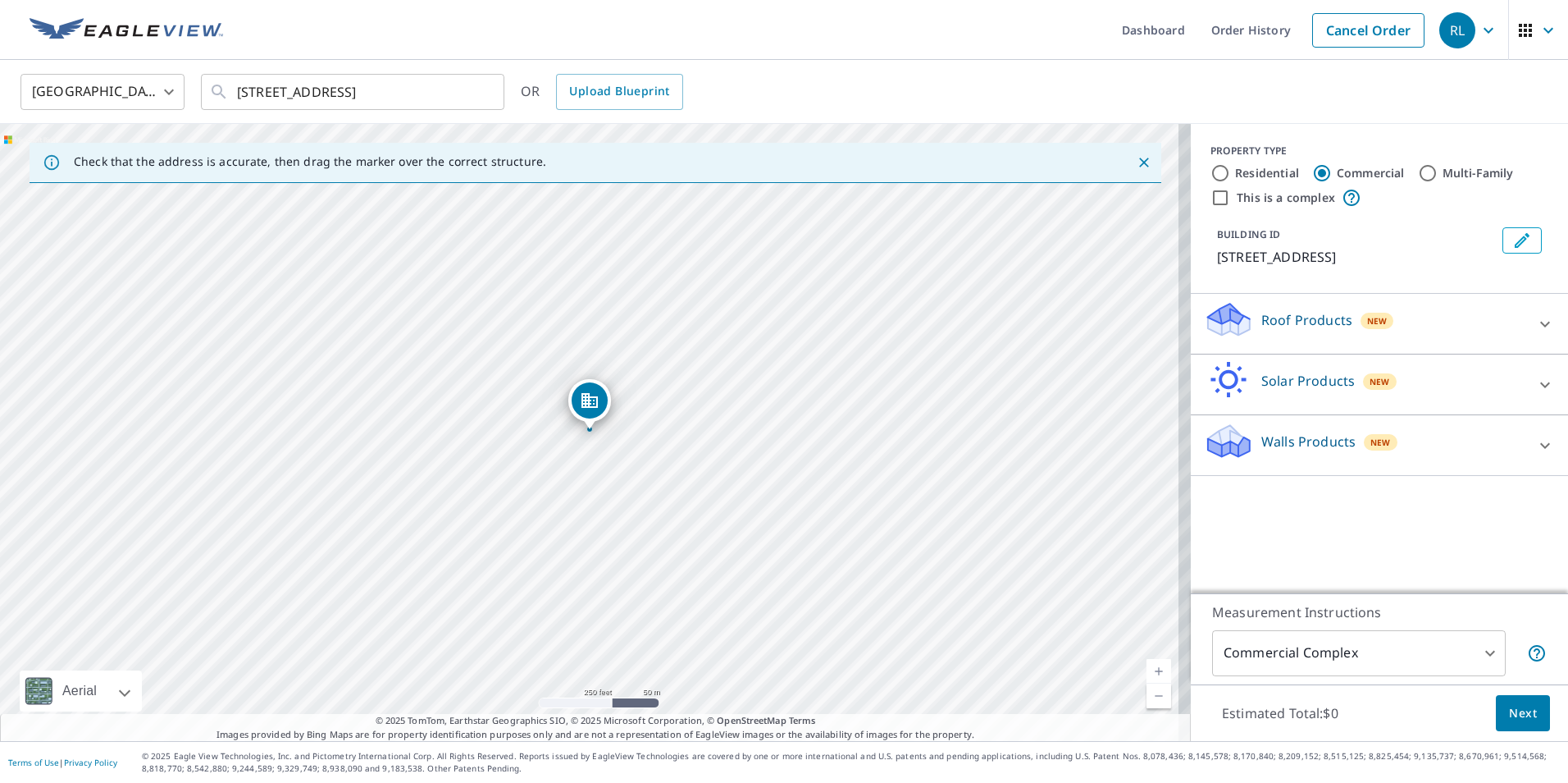
click at [1283, 317] on p "Roof Products" at bounding box center [1307, 320] width 91 height 19
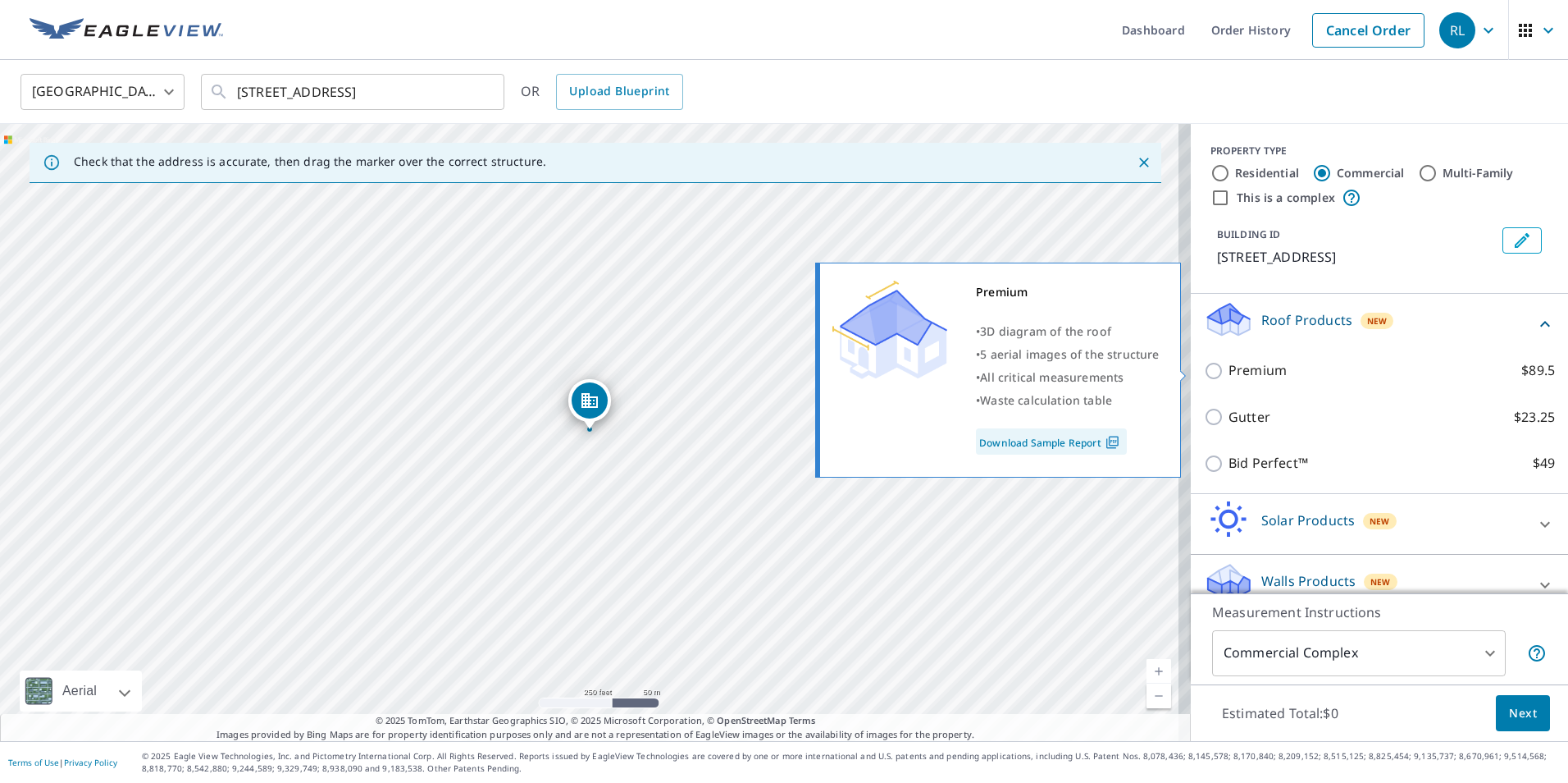
click at [1247, 372] on p "Premium" at bounding box center [1258, 370] width 58 height 20
click at [1229, 372] on input "Premium $89.5" at bounding box center [1217, 371] width 25 height 19
checkbox input "true"
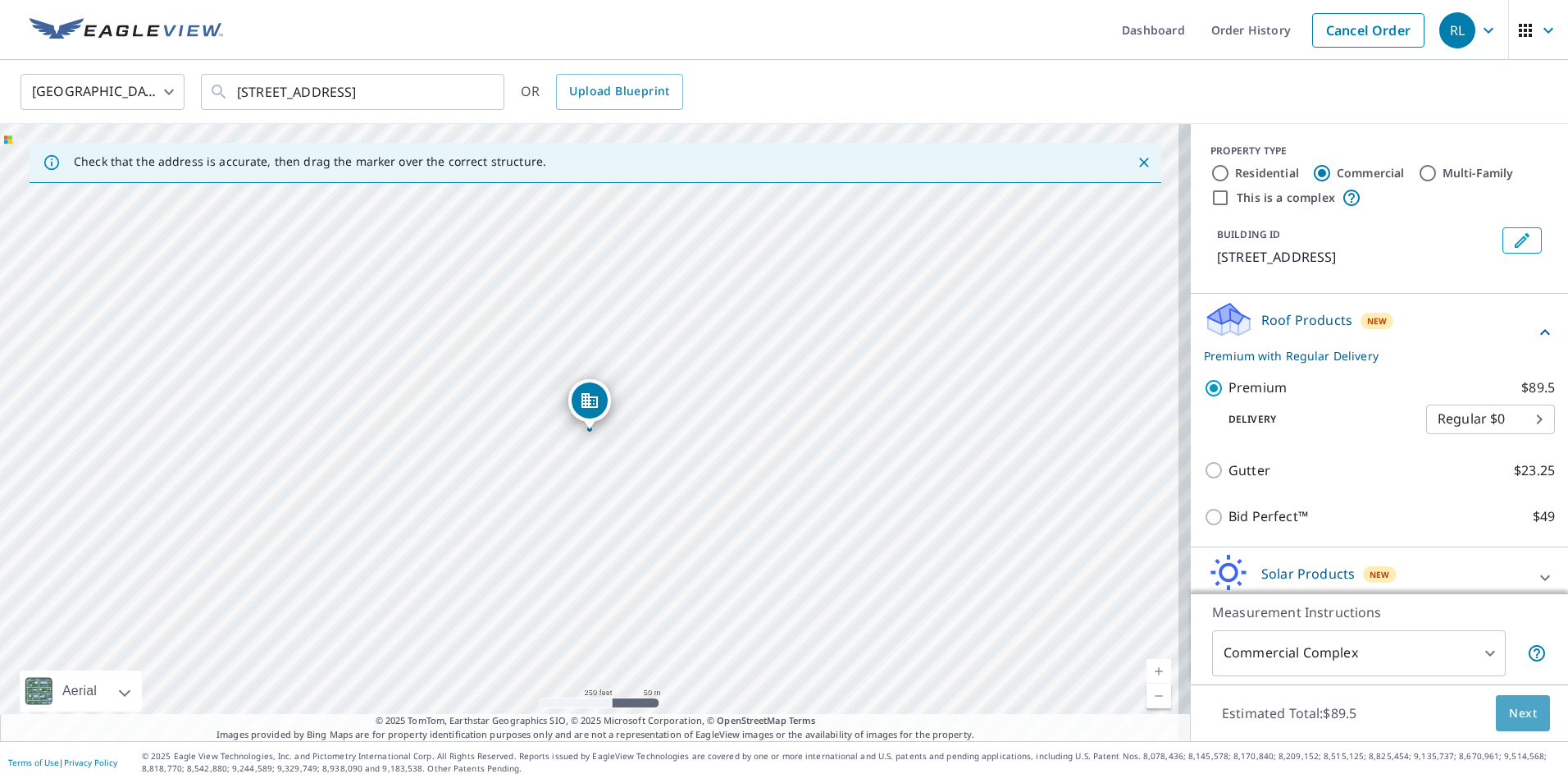
click at [1528, 702] on button "Next" at bounding box center [1523, 714] width 54 height 37
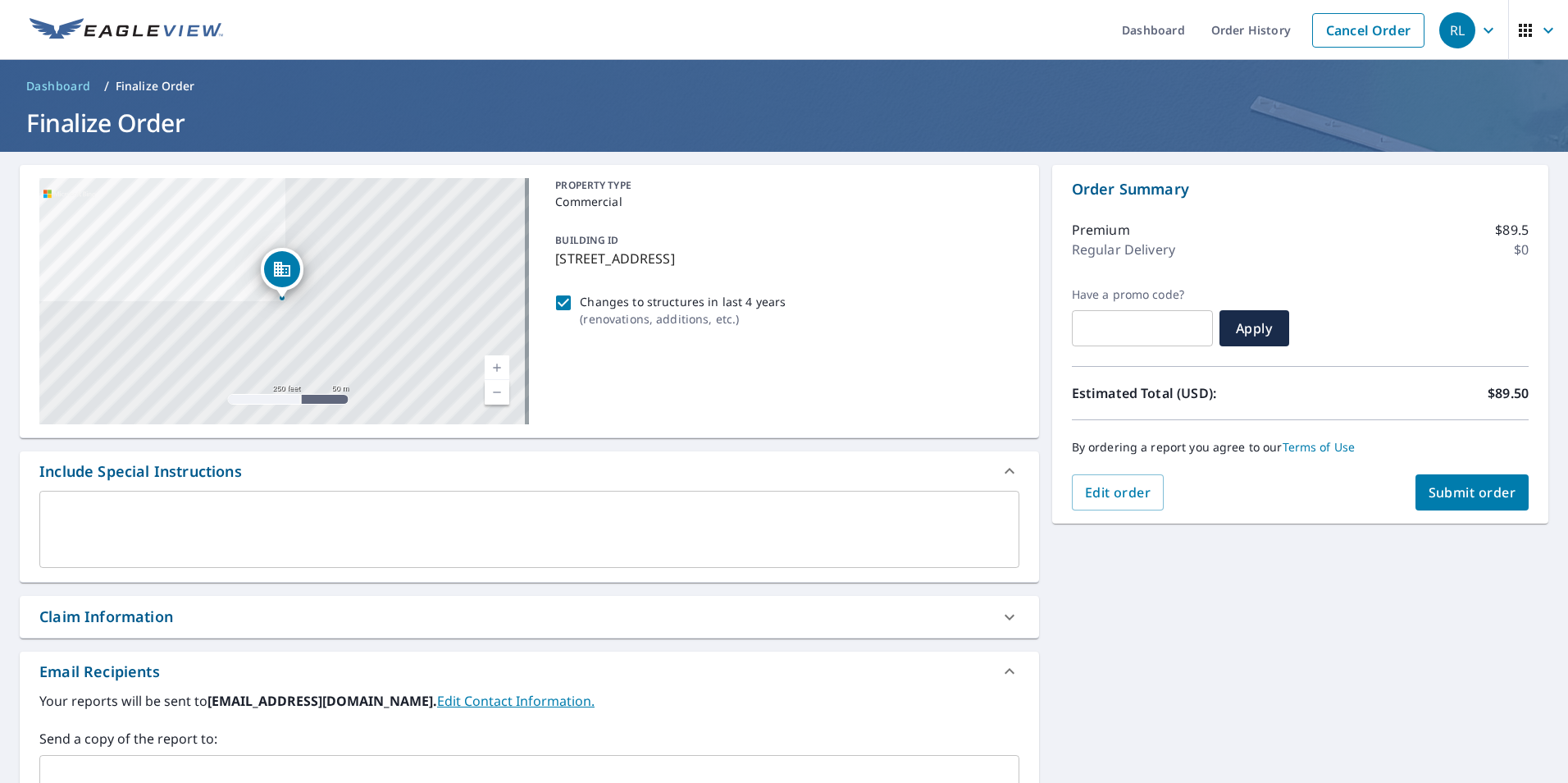
click at [1483, 496] on span "Submit order" at bounding box center [1472, 492] width 88 height 18
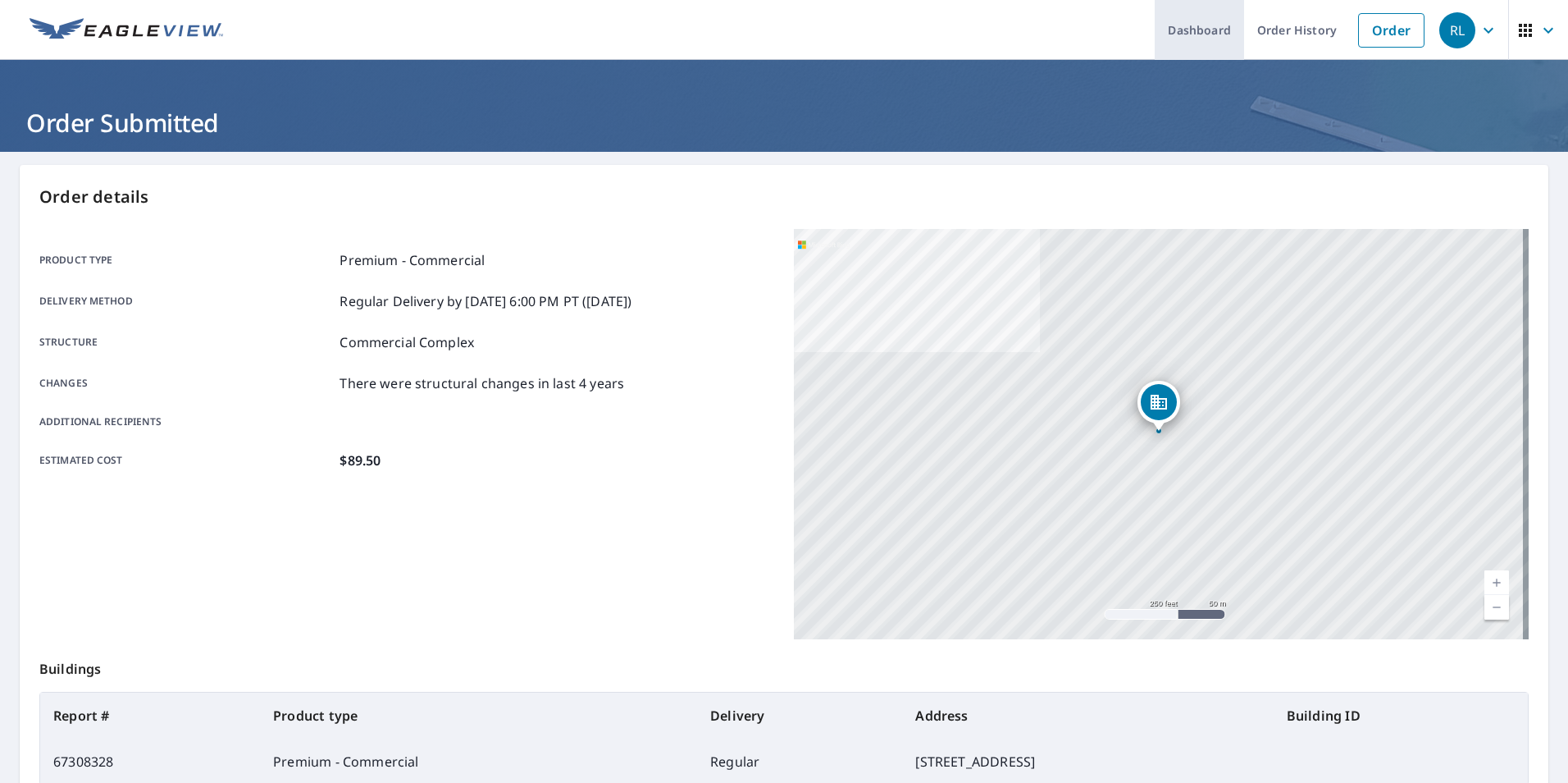
click at [1173, 19] on link "Dashboard" at bounding box center [1199, 30] width 89 height 60
